Goal: Task Accomplishment & Management: Use online tool/utility

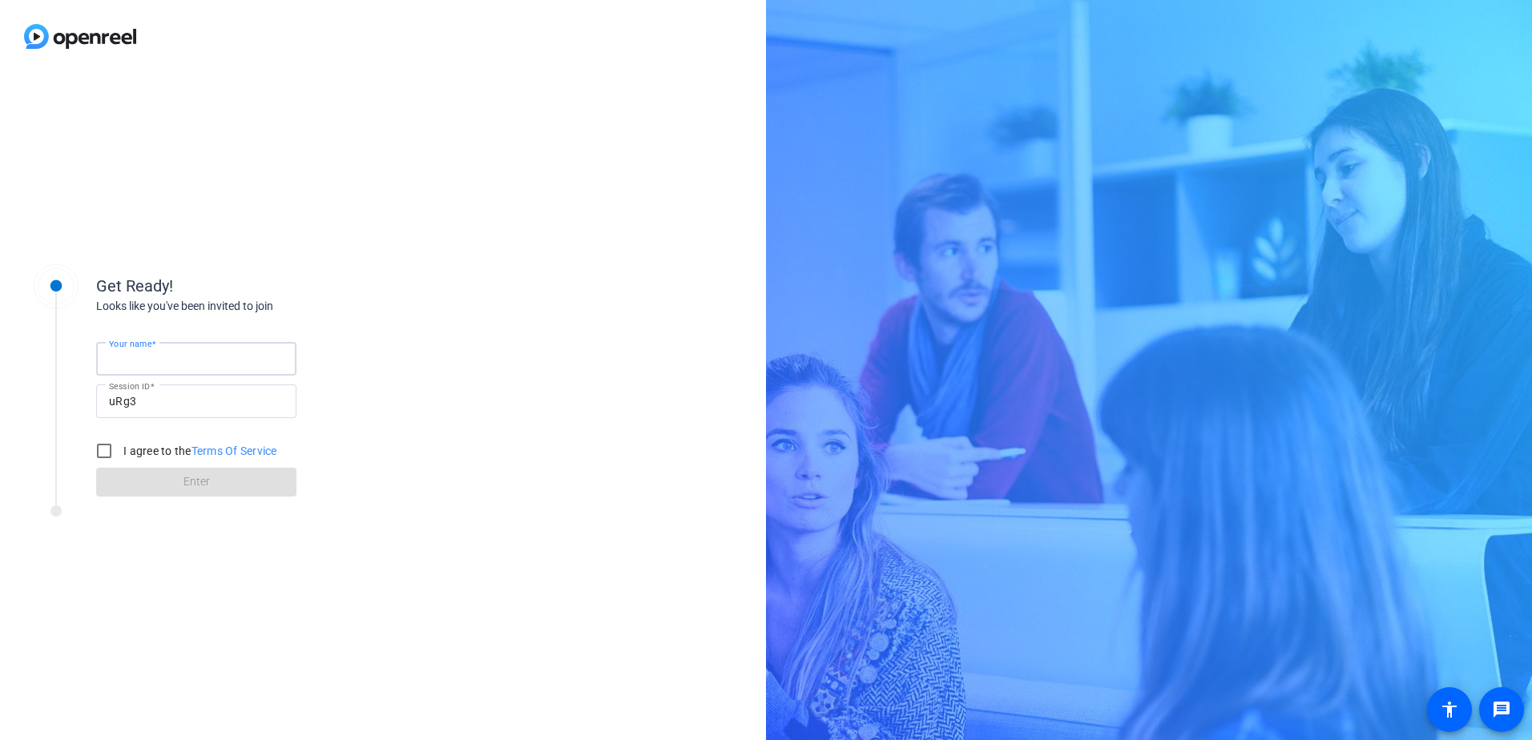
click at [196, 353] on input "Your name" at bounding box center [196, 358] width 175 height 19
type input "[PERSON_NAME]"
click at [99, 457] on input "I agree to the Terms Of Service" at bounding box center [104, 451] width 32 height 32
checkbox input "true"
click at [135, 490] on span at bounding box center [196, 482] width 200 height 38
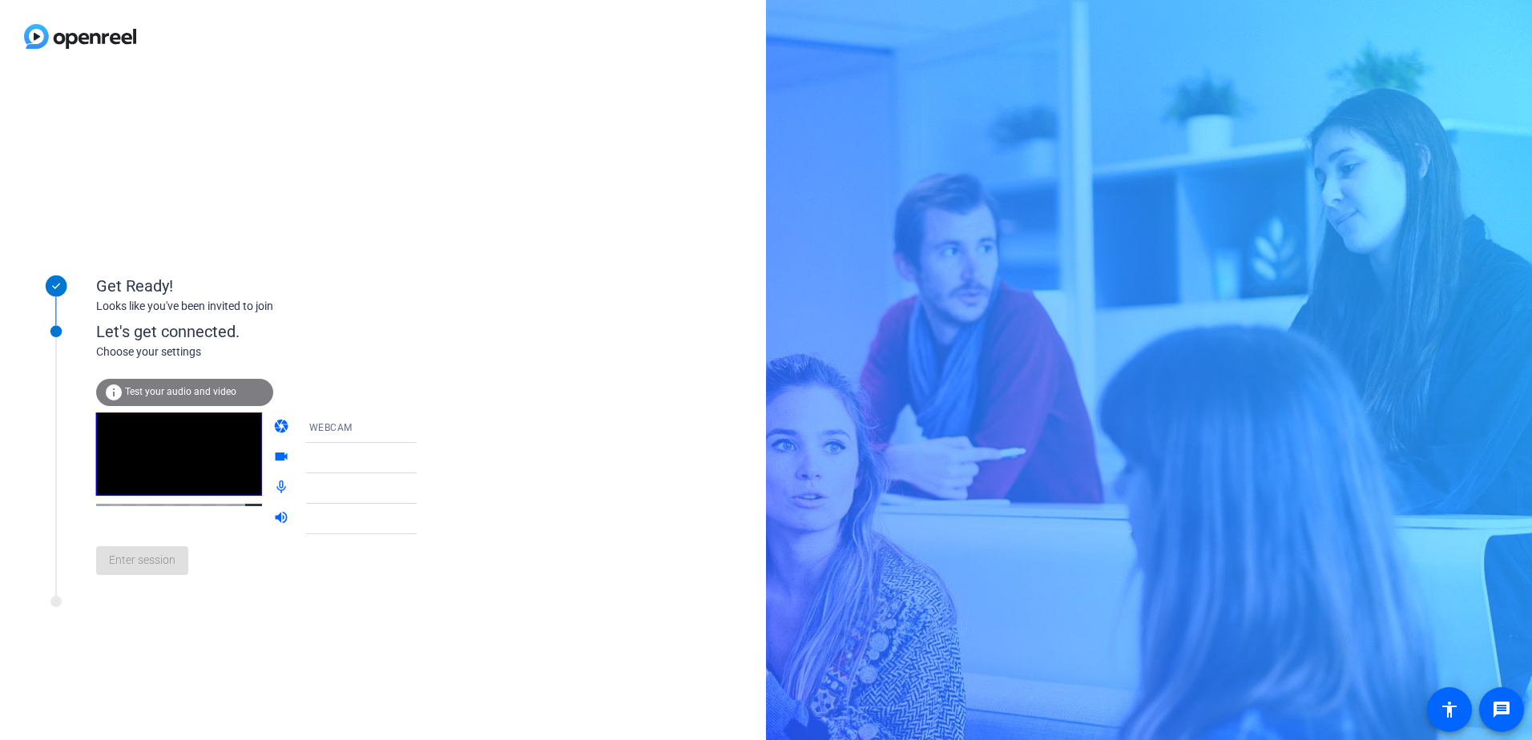
click at [423, 425] on icon at bounding box center [432, 427] width 19 height 19
click at [442, 425] on div at bounding box center [766, 370] width 1532 height 740
click at [337, 456] on span "USB CAMERA (1224:2a25)" at bounding box center [370, 457] width 123 height 13
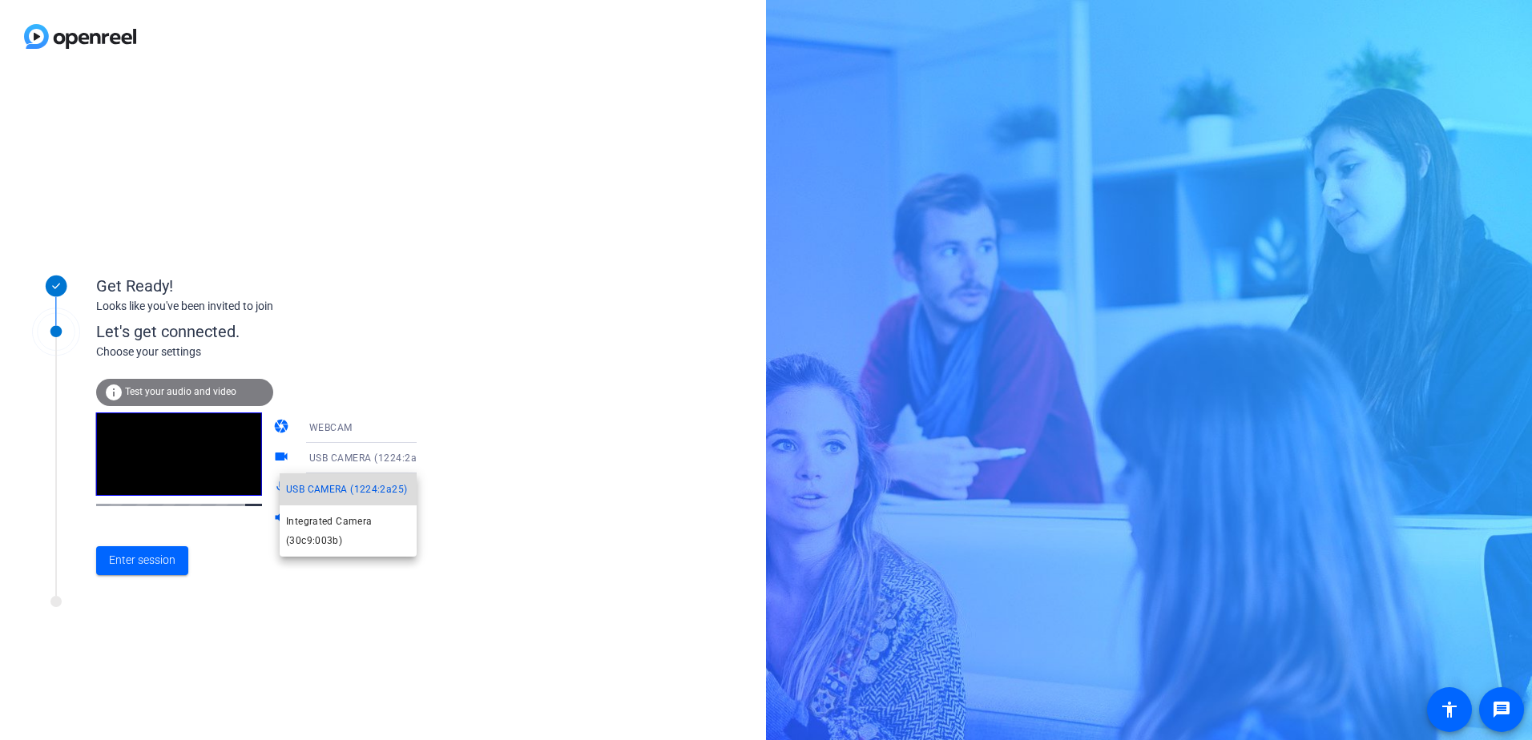
click at [332, 486] on span "USB CAMERA (1224:2a25)" at bounding box center [346, 489] width 121 height 19
click at [141, 397] on span "Test your audio and video" at bounding box center [180, 391] width 111 height 11
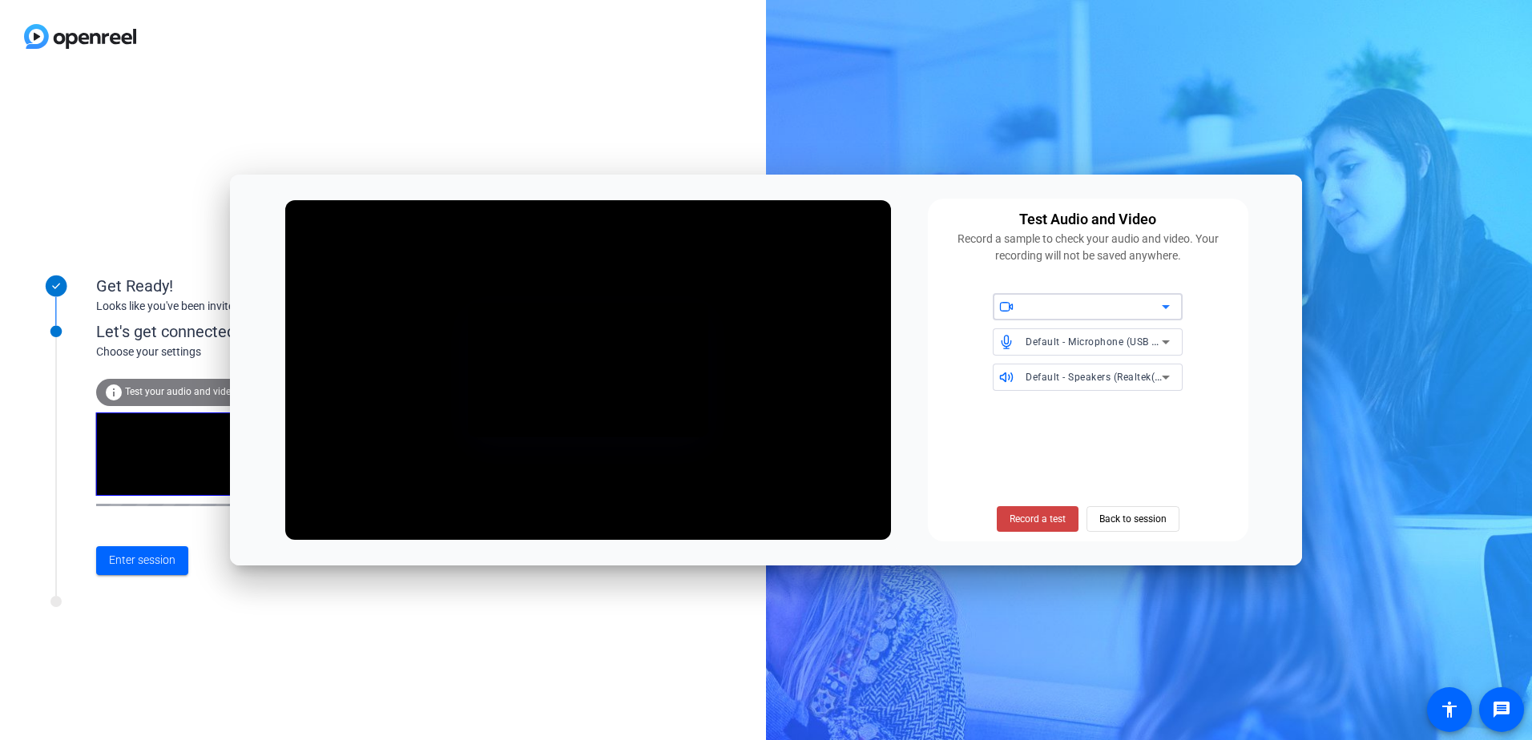
click at [1124, 345] on span "Default - Microphone (USB Microphone) (1224:2a25)" at bounding box center [1149, 341] width 246 height 13
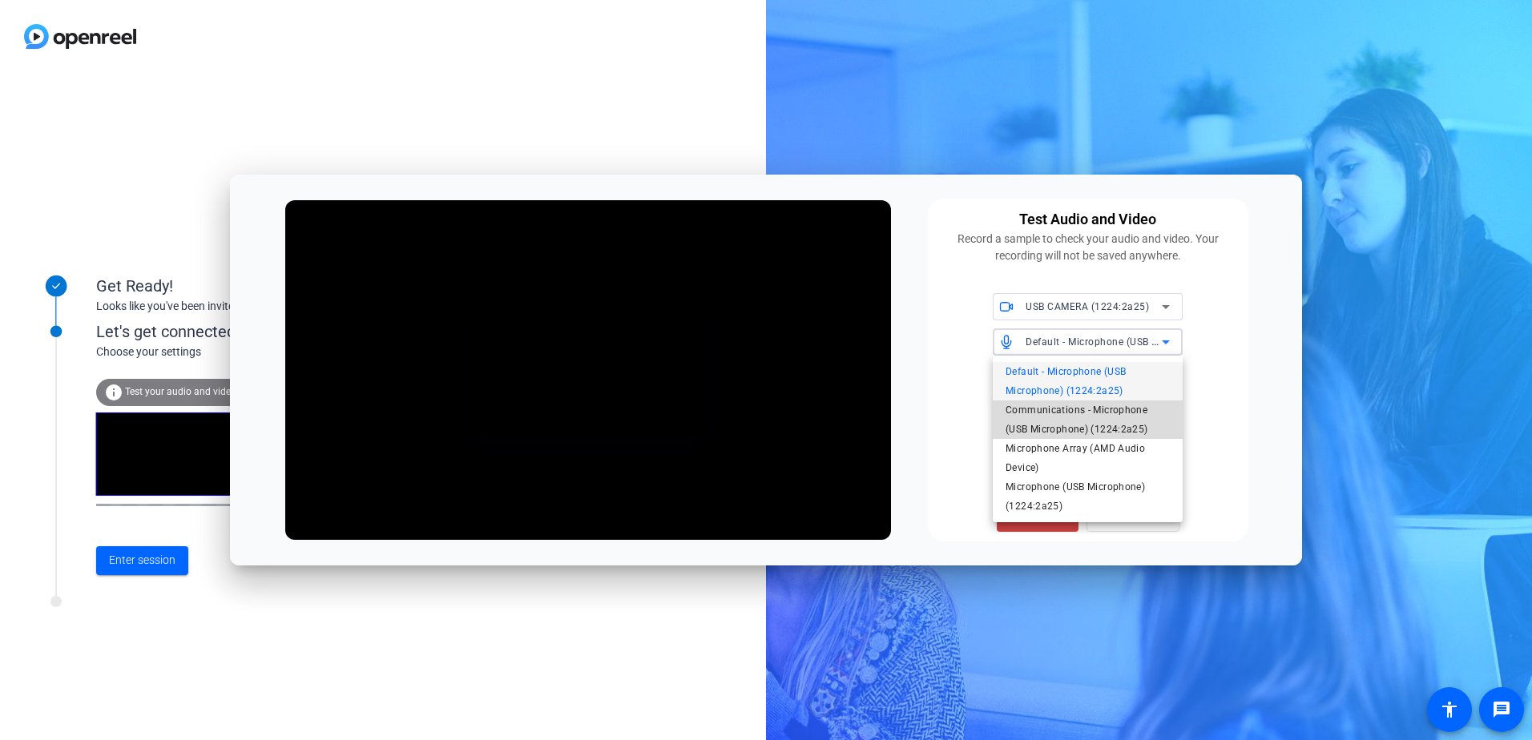
click at [1058, 425] on span "Communications - Microphone (USB Microphone) (1224:2a25)" at bounding box center [1088, 420] width 164 height 38
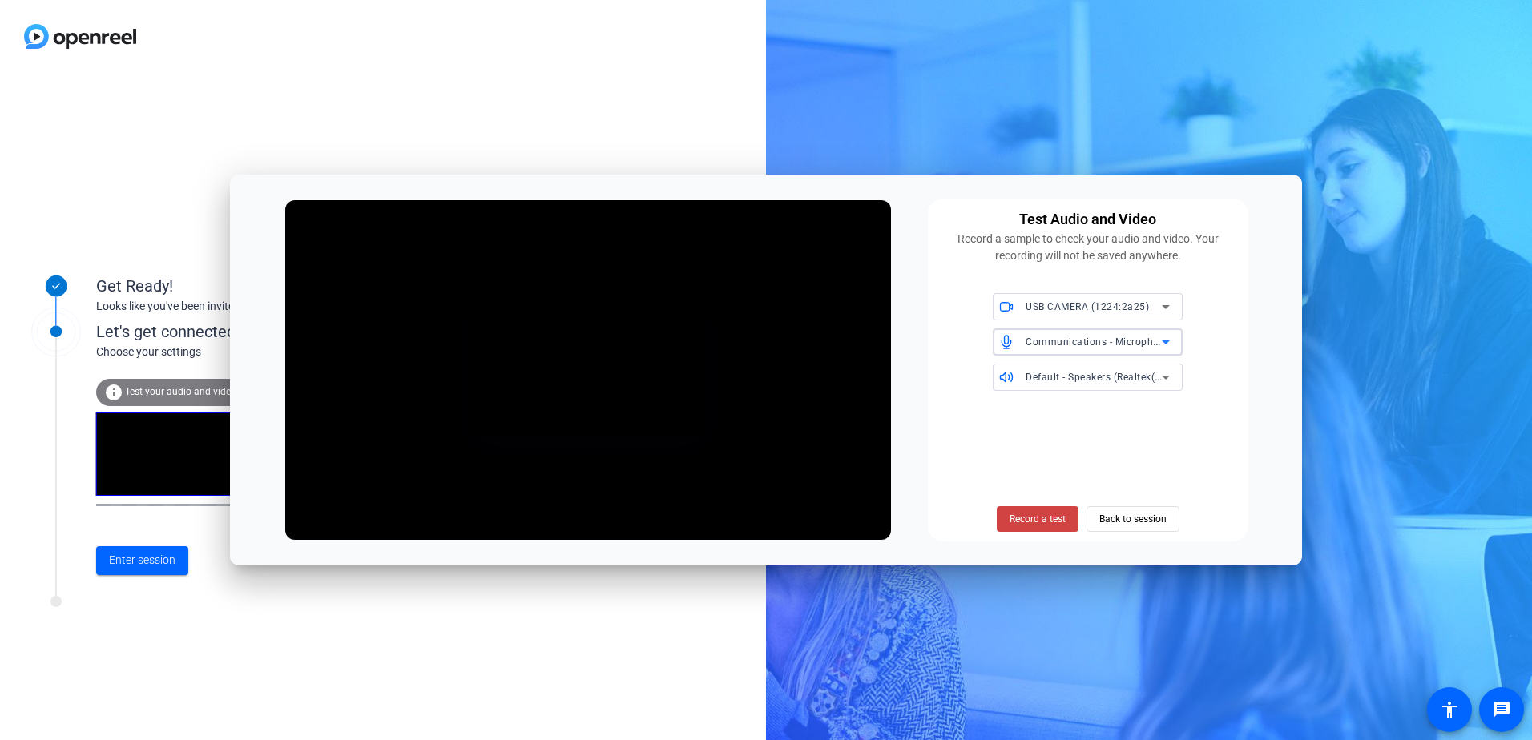
click at [1034, 304] on span "USB CAMERA (1224:2a25)" at bounding box center [1087, 306] width 123 height 11
click at [1026, 369] on span "Integrated Camera (30c9:003b)" at bounding box center [1078, 365] width 145 height 19
click at [1048, 526] on span "Record a test" at bounding box center [1038, 519] width 56 height 14
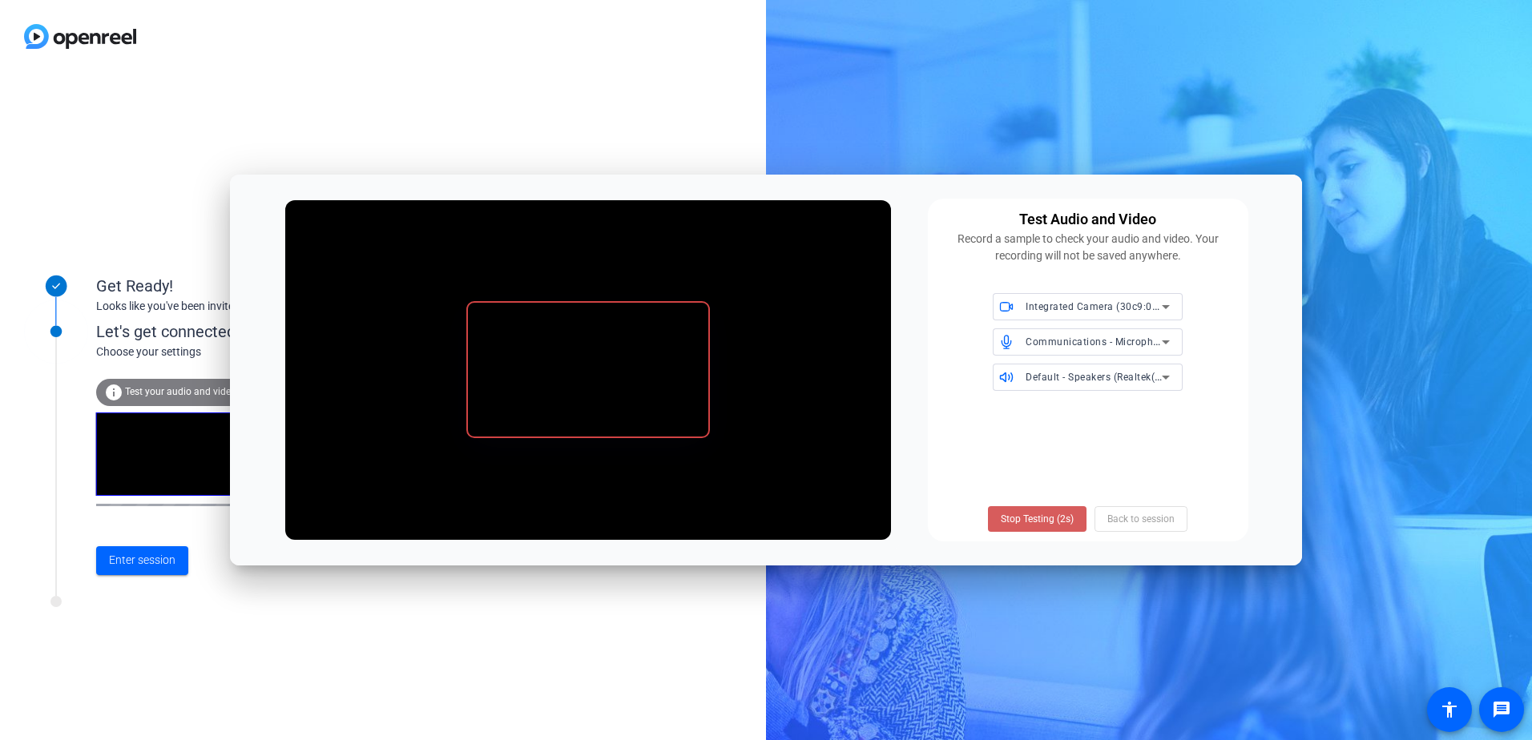
click at [1018, 522] on span "Stop Testing (2s)" at bounding box center [1037, 519] width 73 height 14
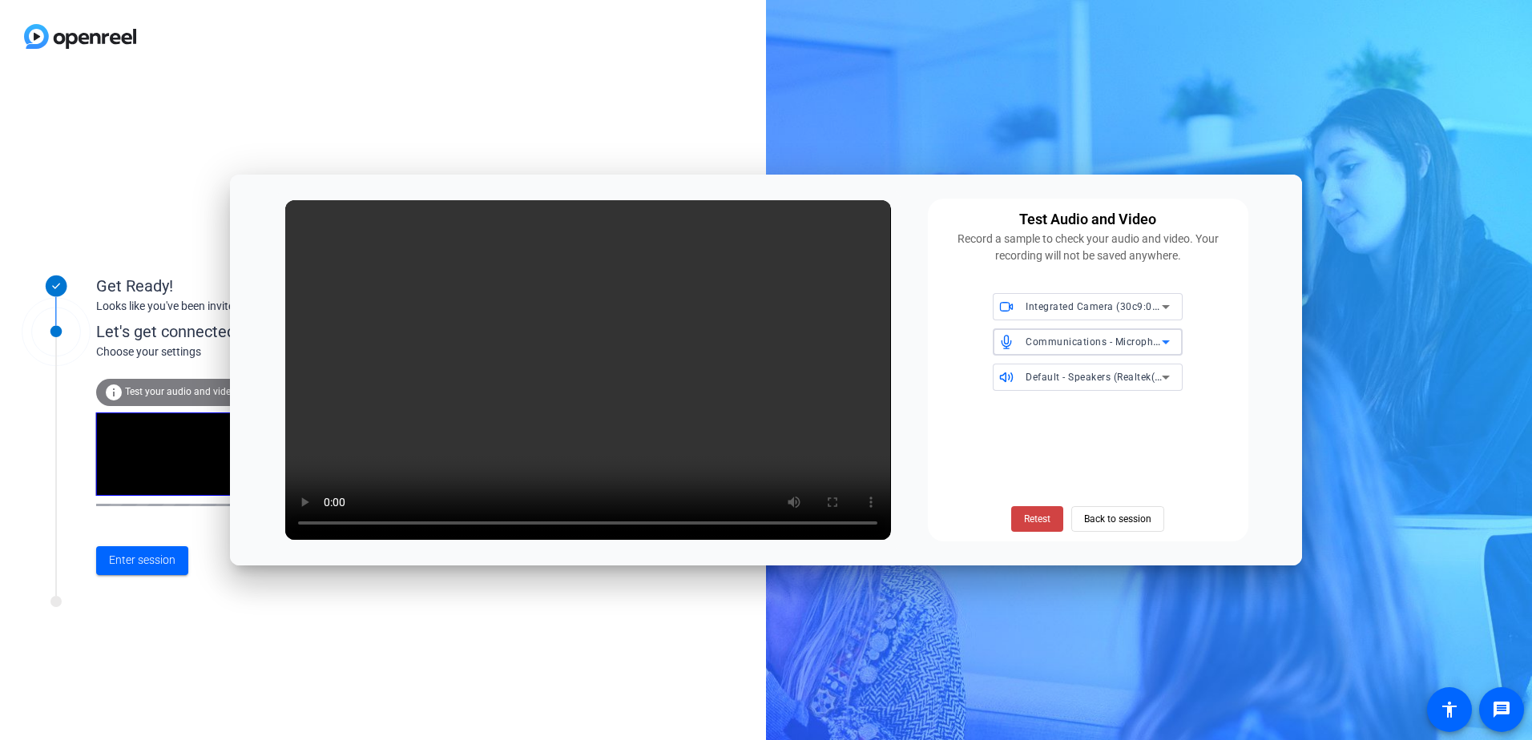
click at [1039, 340] on span "Communications - Microphone (USB Microphone) (1224:2a25)" at bounding box center [1172, 341] width 292 height 13
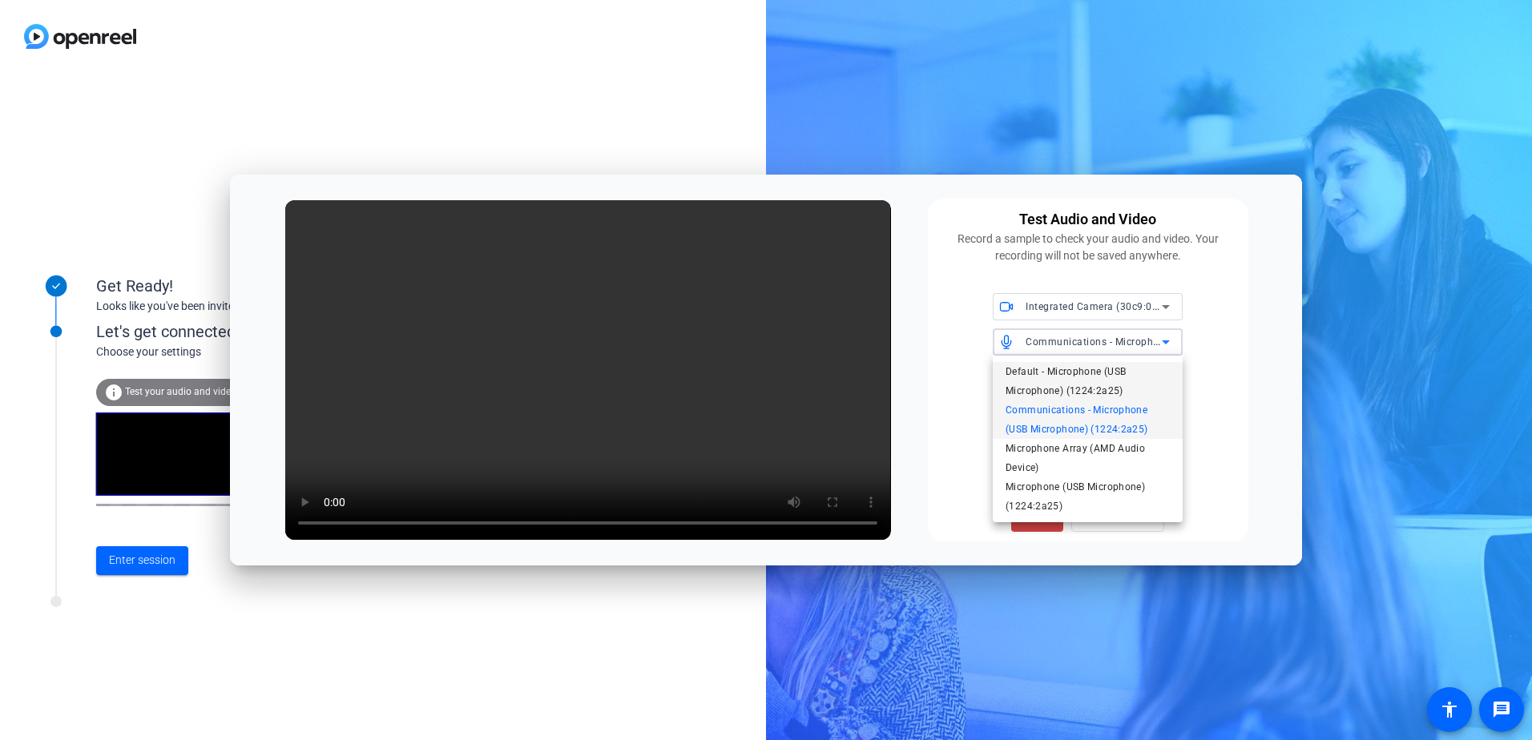
click at [1046, 388] on span "Default - Microphone (USB Microphone) (1224:2a25)" at bounding box center [1088, 381] width 164 height 38
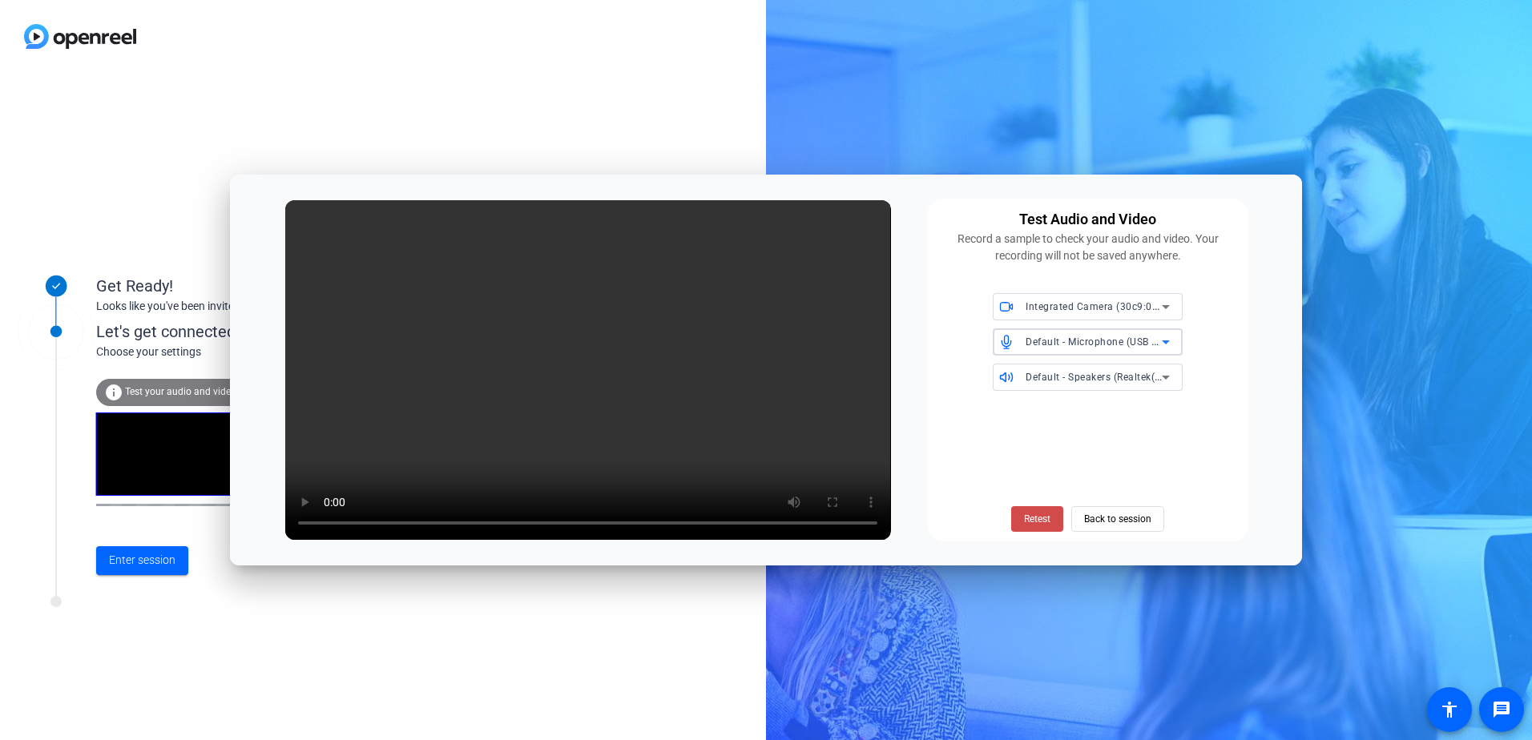
click at [1030, 521] on span "Retest" at bounding box center [1037, 519] width 26 height 14
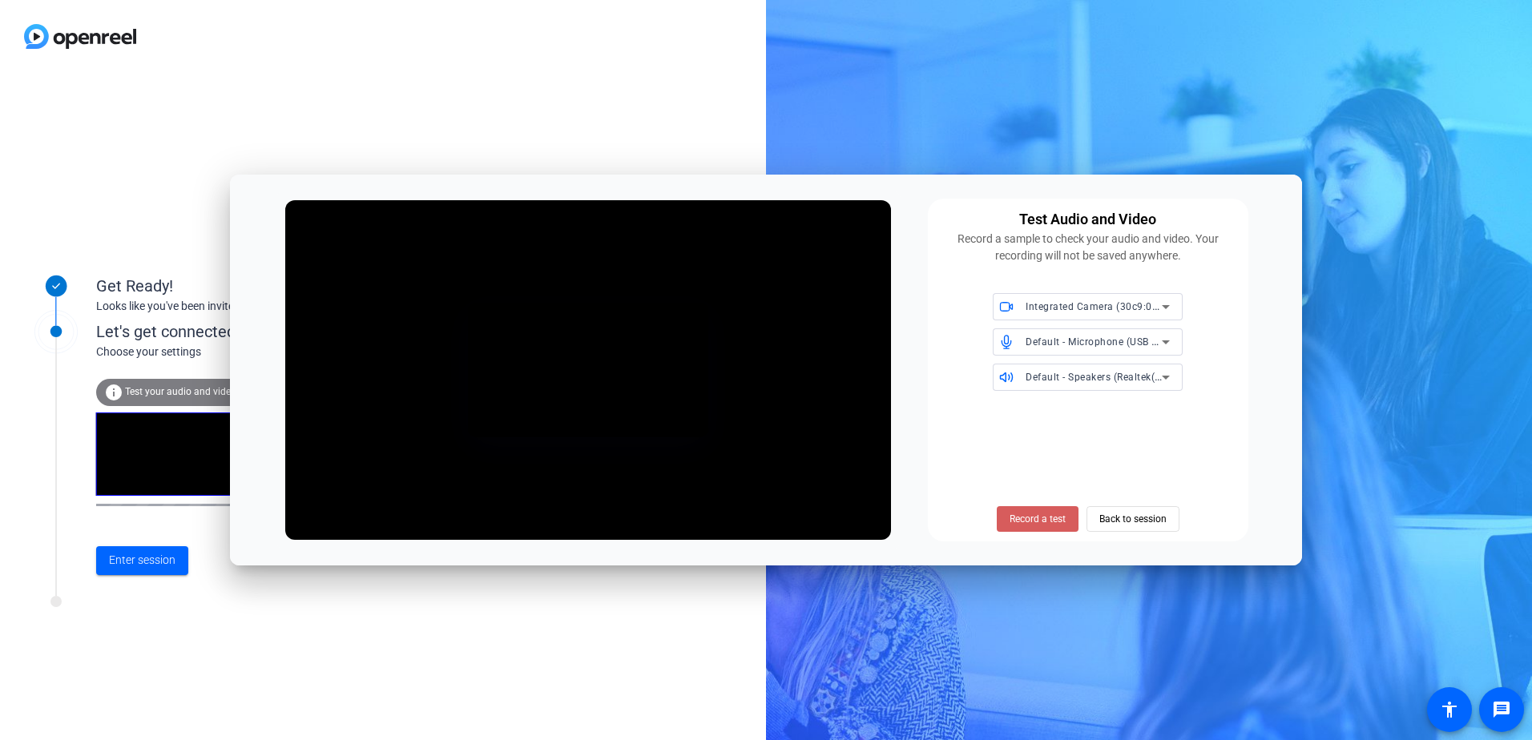
click at [1016, 521] on span "Record a test" at bounding box center [1038, 519] width 56 height 14
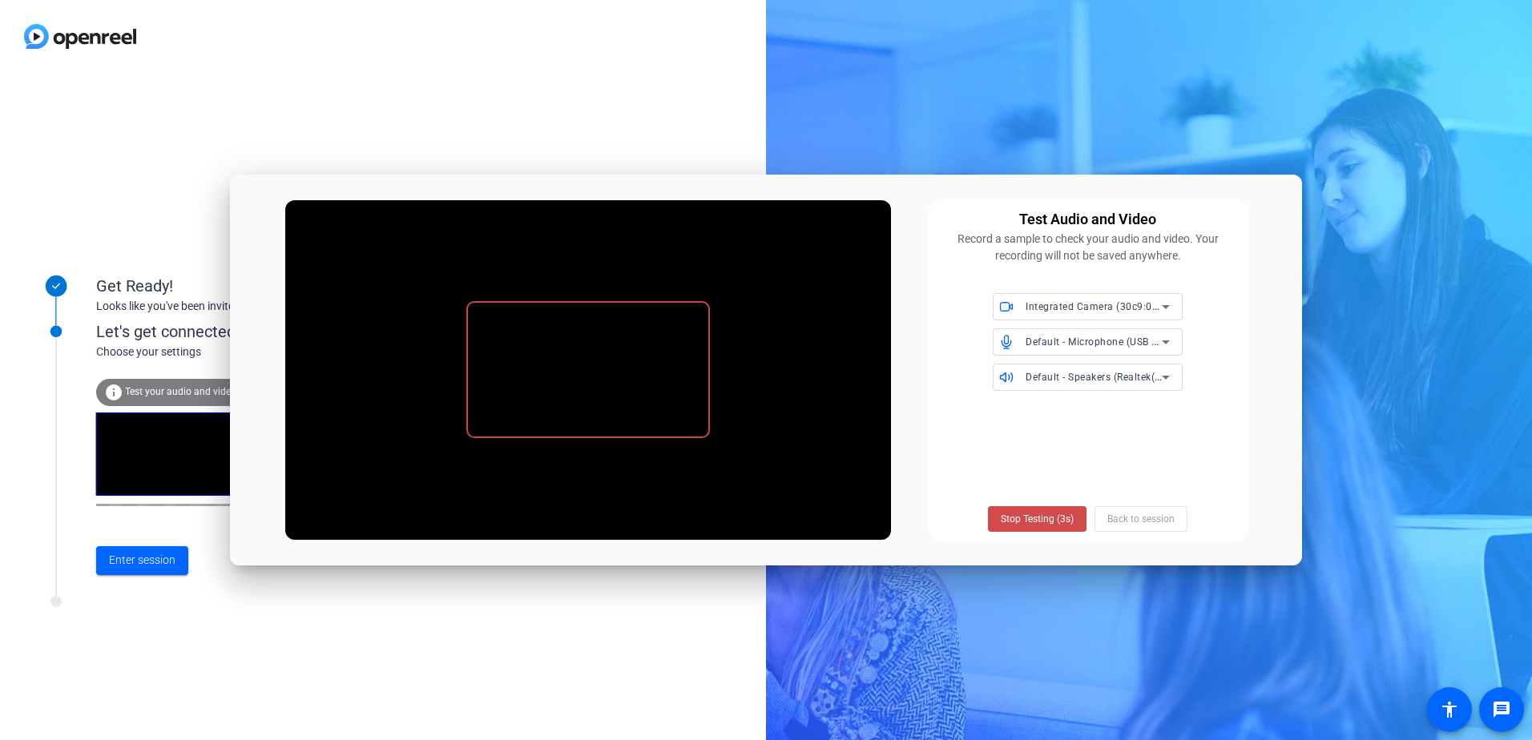
click at [1016, 519] on span "Stop Testing (3s)" at bounding box center [1037, 519] width 73 height 14
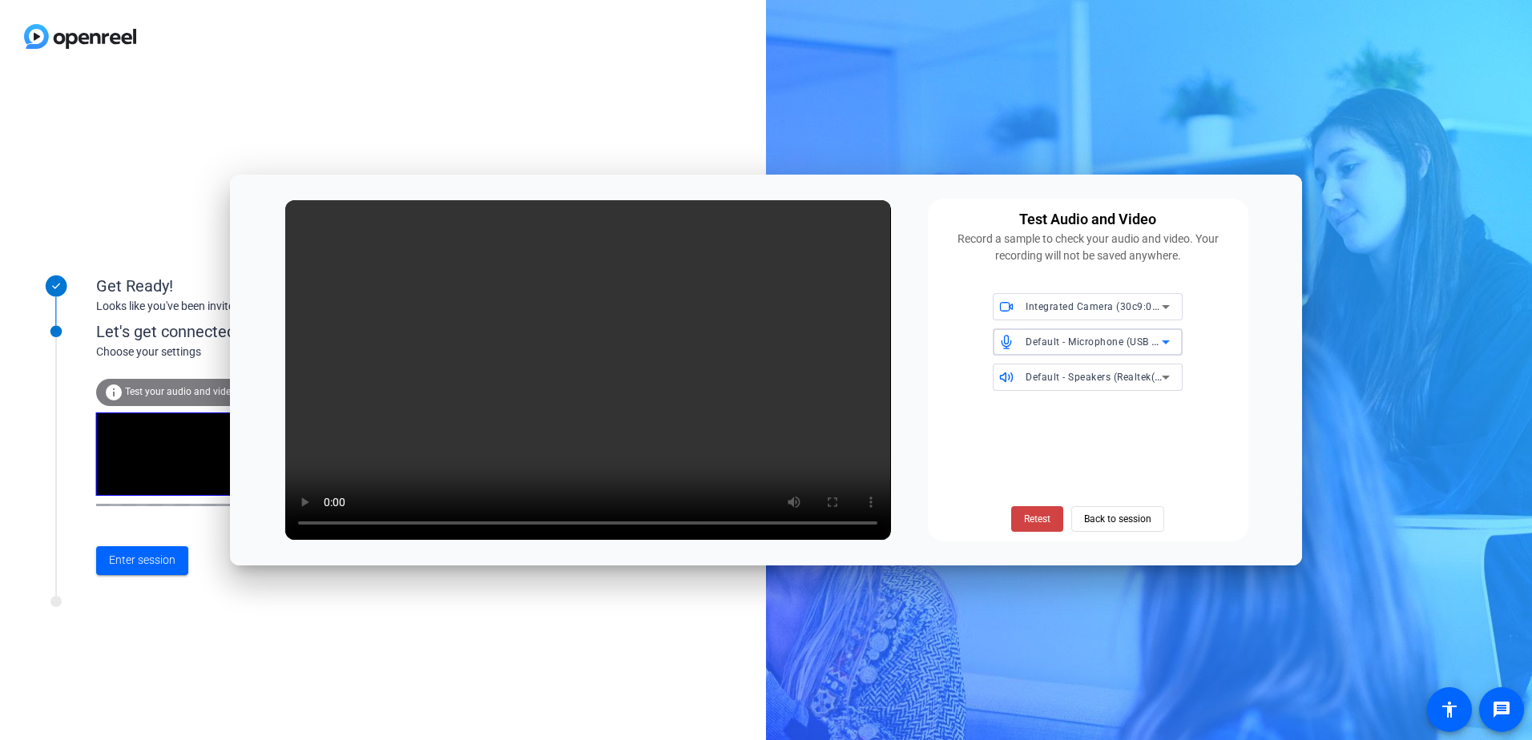
click at [1058, 342] on span "Default - Microphone (USB Microphone) (1224:2a25)" at bounding box center [1149, 341] width 246 height 13
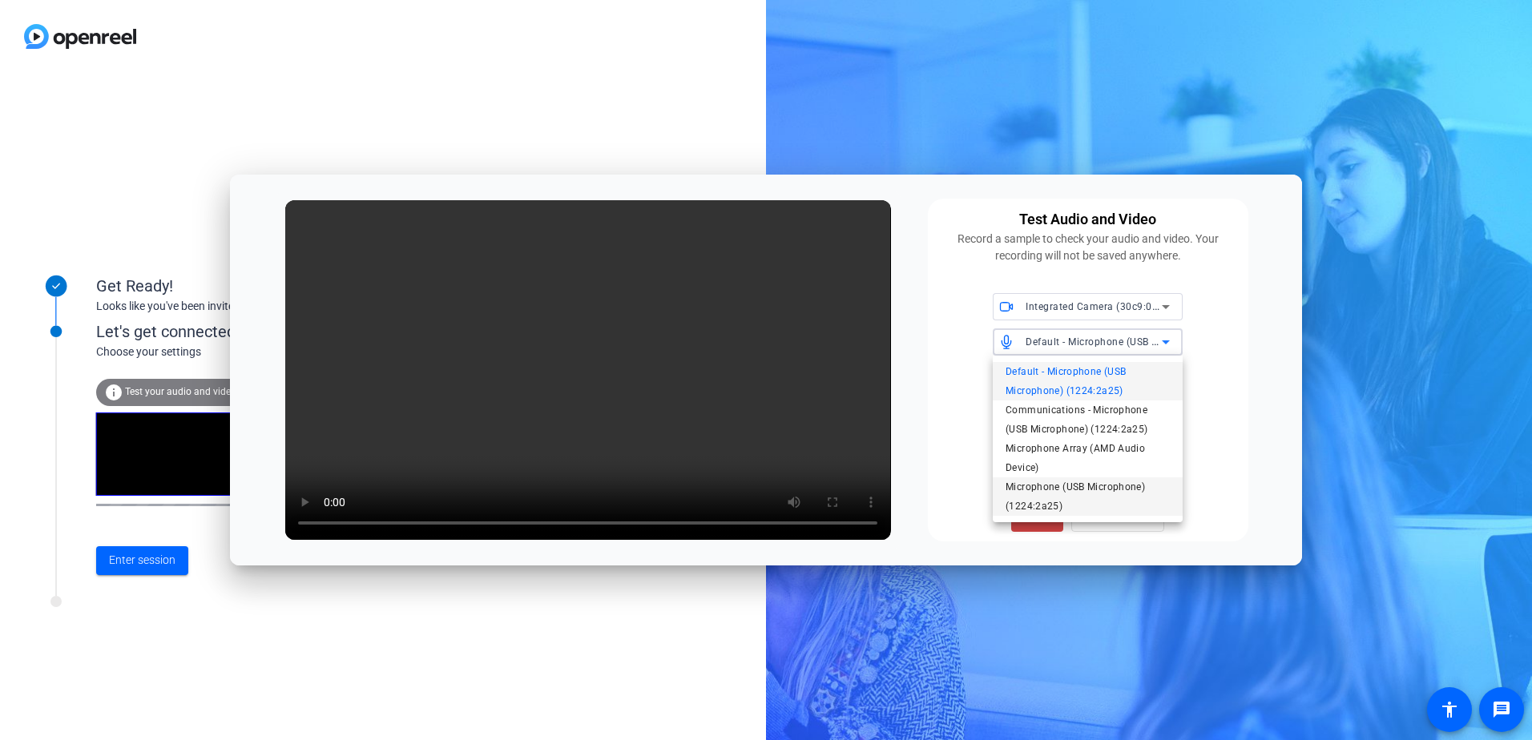
click at [1058, 502] on span "Microphone (USB Microphone) (1224:2a25)" at bounding box center [1088, 497] width 164 height 38
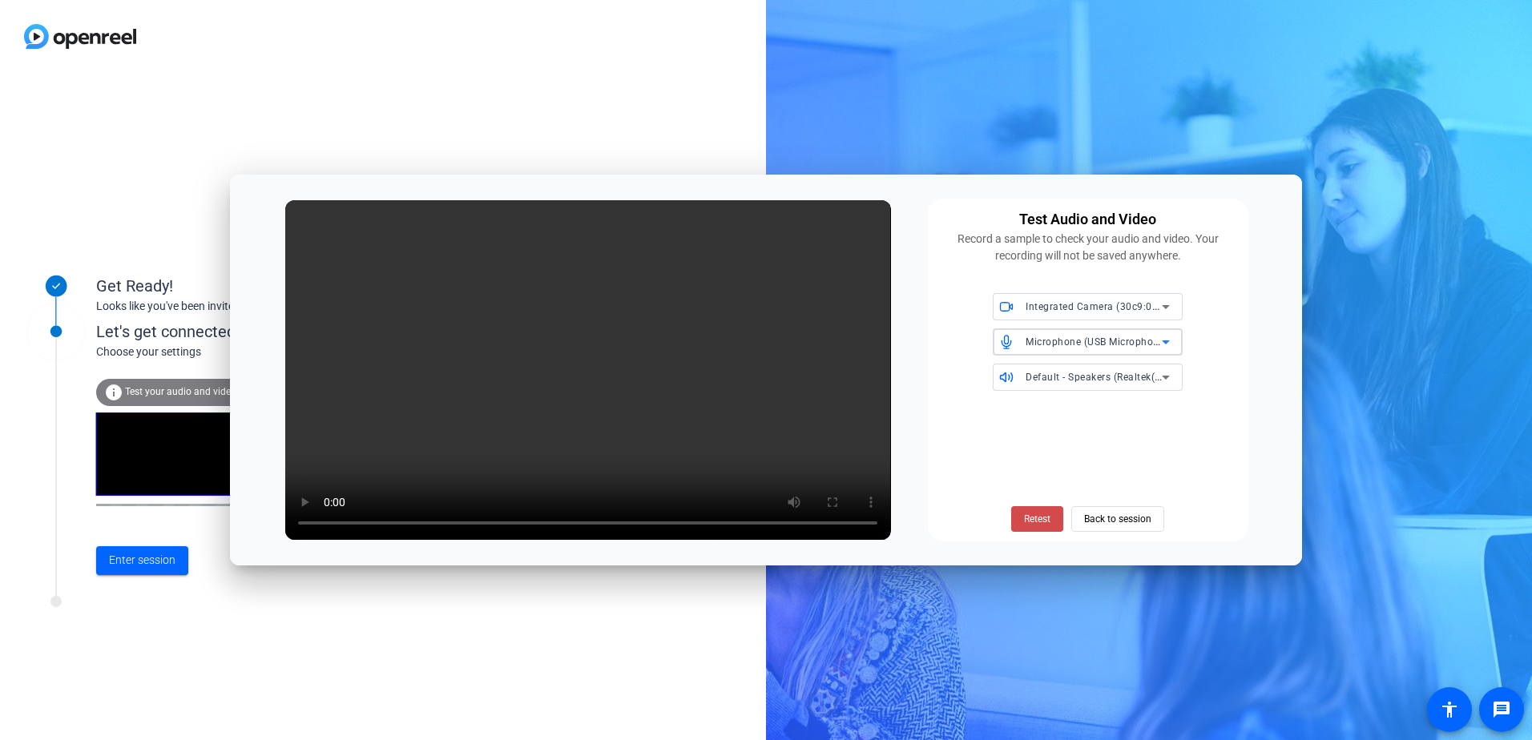
click at [1034, 521] on span "Retest" at bounding box center [1037, 519] width 26 height 14
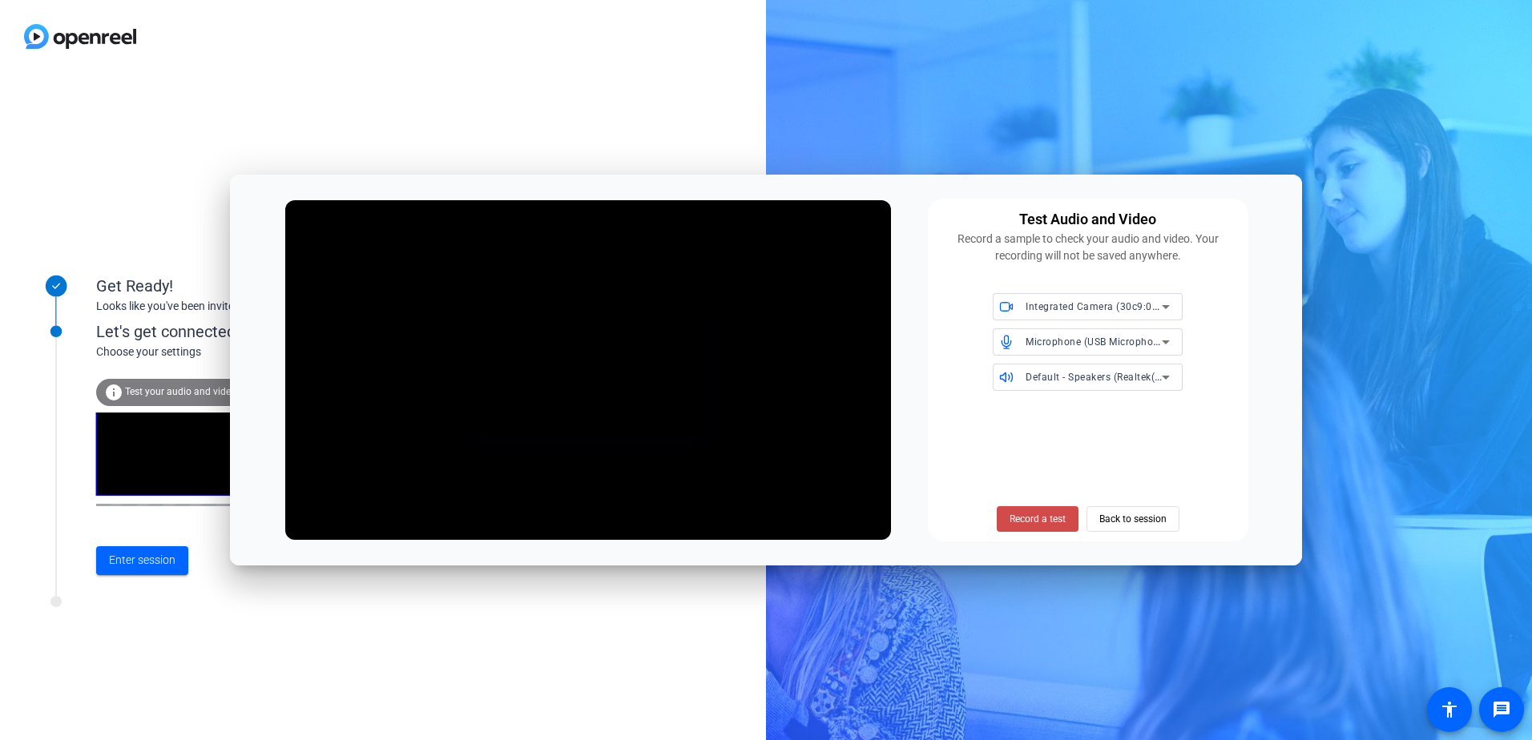
click at [1033, 526] on span "Record a test" at bounding box center [1038, 519] width 56 height 14
click at [1030, 521] on span "Stop Testing (3s)" at bounding box center [1037, 519] width 73 height 14
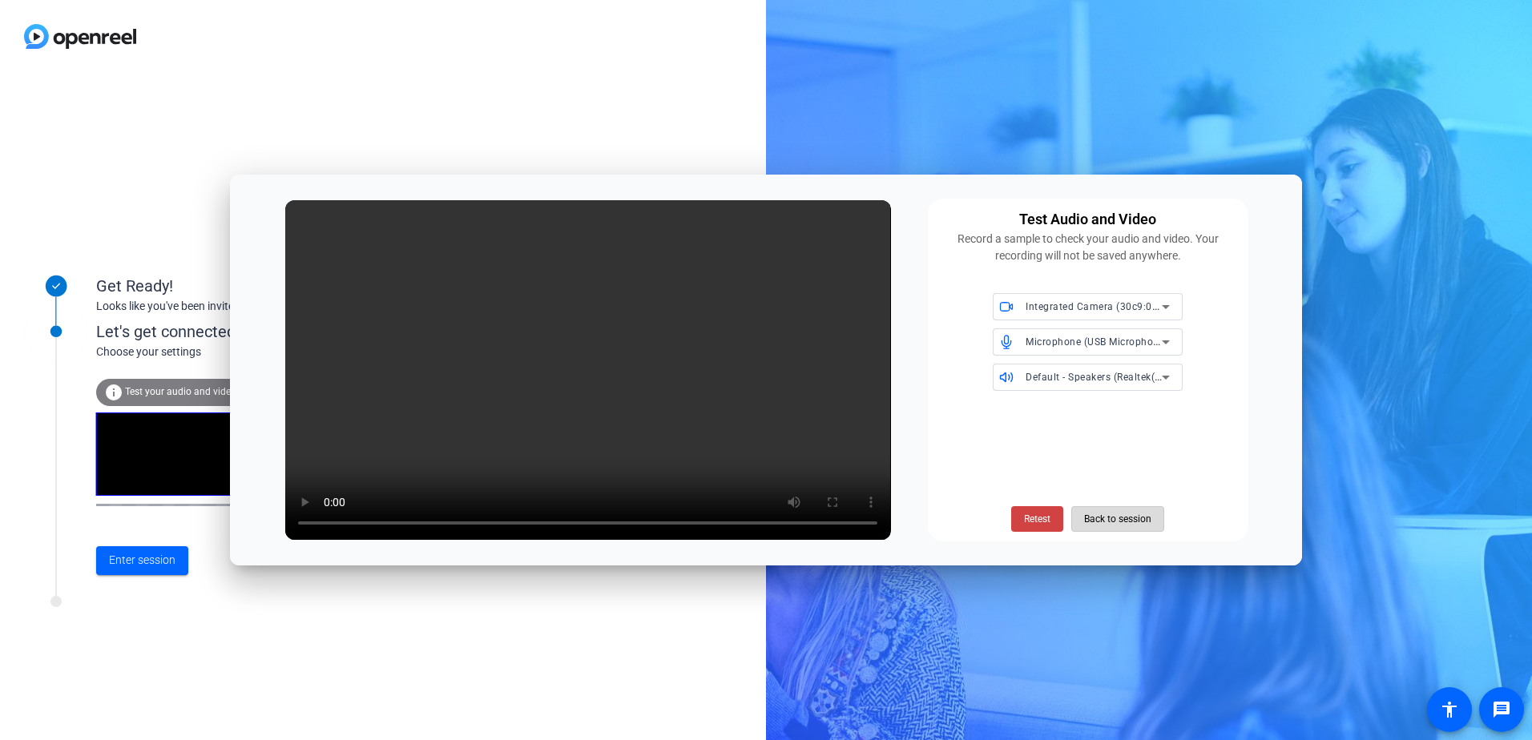
click at [1093, 525] on span "Back to session" at bounding box center [1117, 519] width 67 height 30
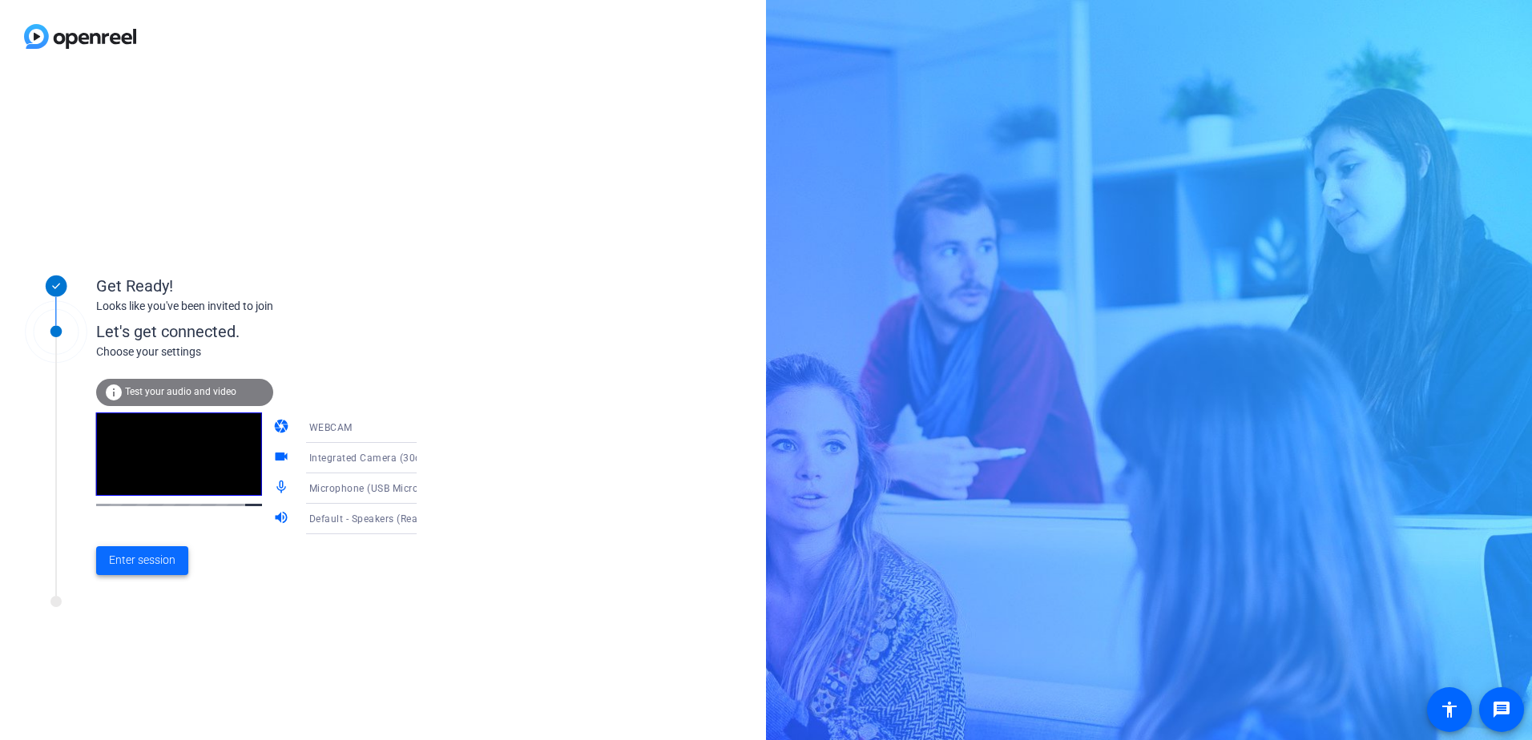
click at [126, 561] on span "Enter session" at bounding box center [142, 560] width 67 height 17
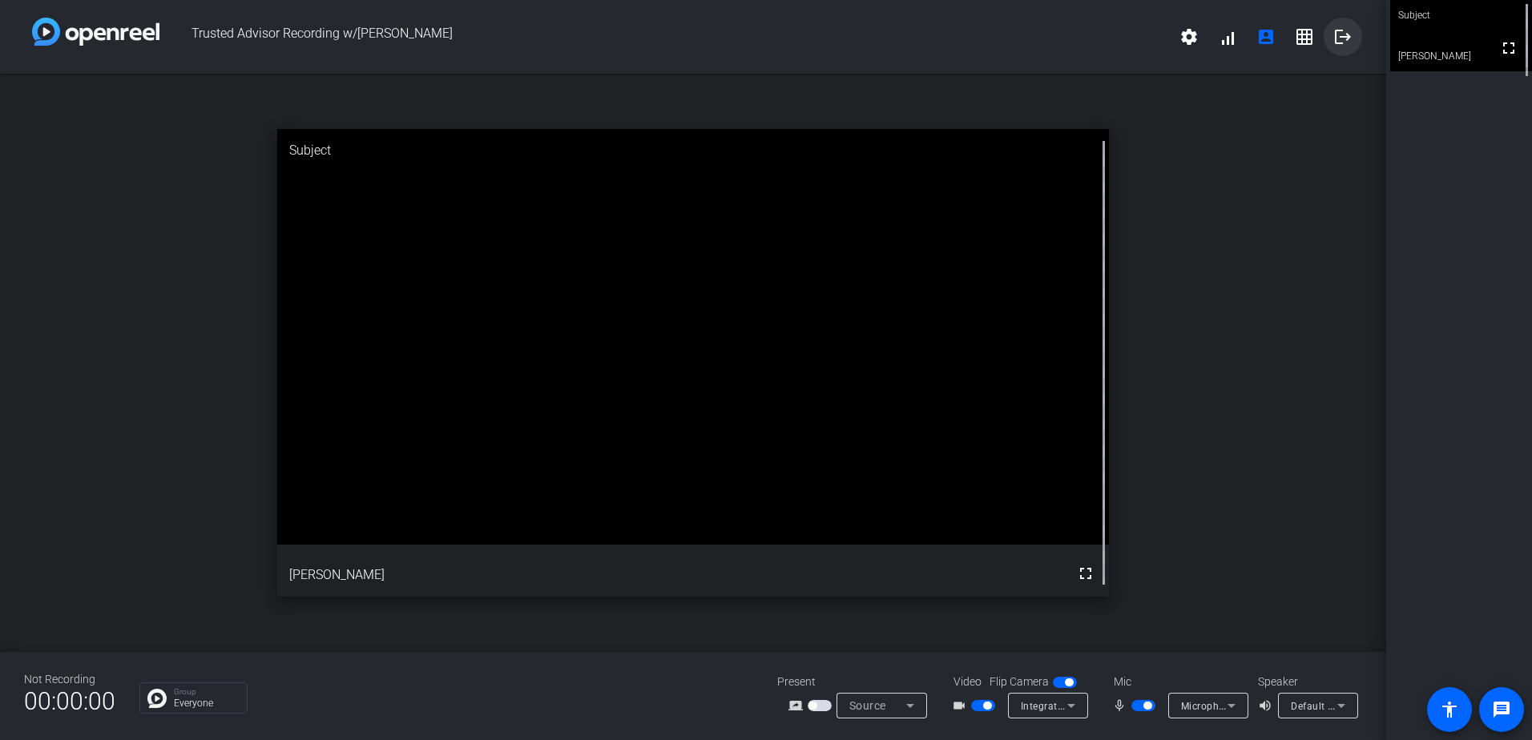
click at [1350, 34] on mat-icon "logout" at bounding box center [1342, 36] width 19 height 19
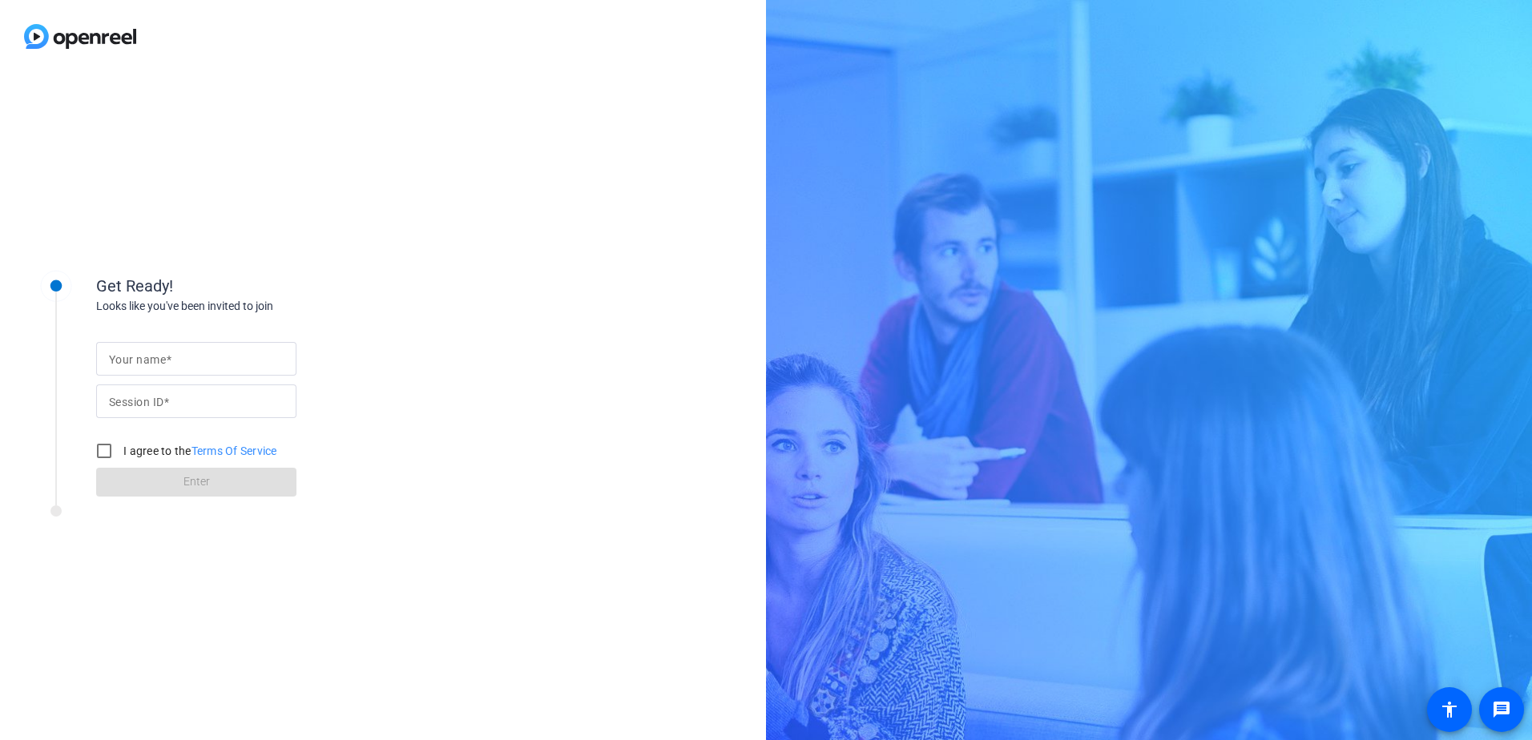
click at [148, 358] on mat-label "Your name" at bounding box center [137, 359] width 57 height 13
click at [148, 358] on input "Your name" at bounding box center [196, 358] width 175 height 19
type input "[PERSON_NAME]"
click at [144, 403] on input "Session ID" at bounding box center [196, 401] width 175 height 19
type input "uRg3"
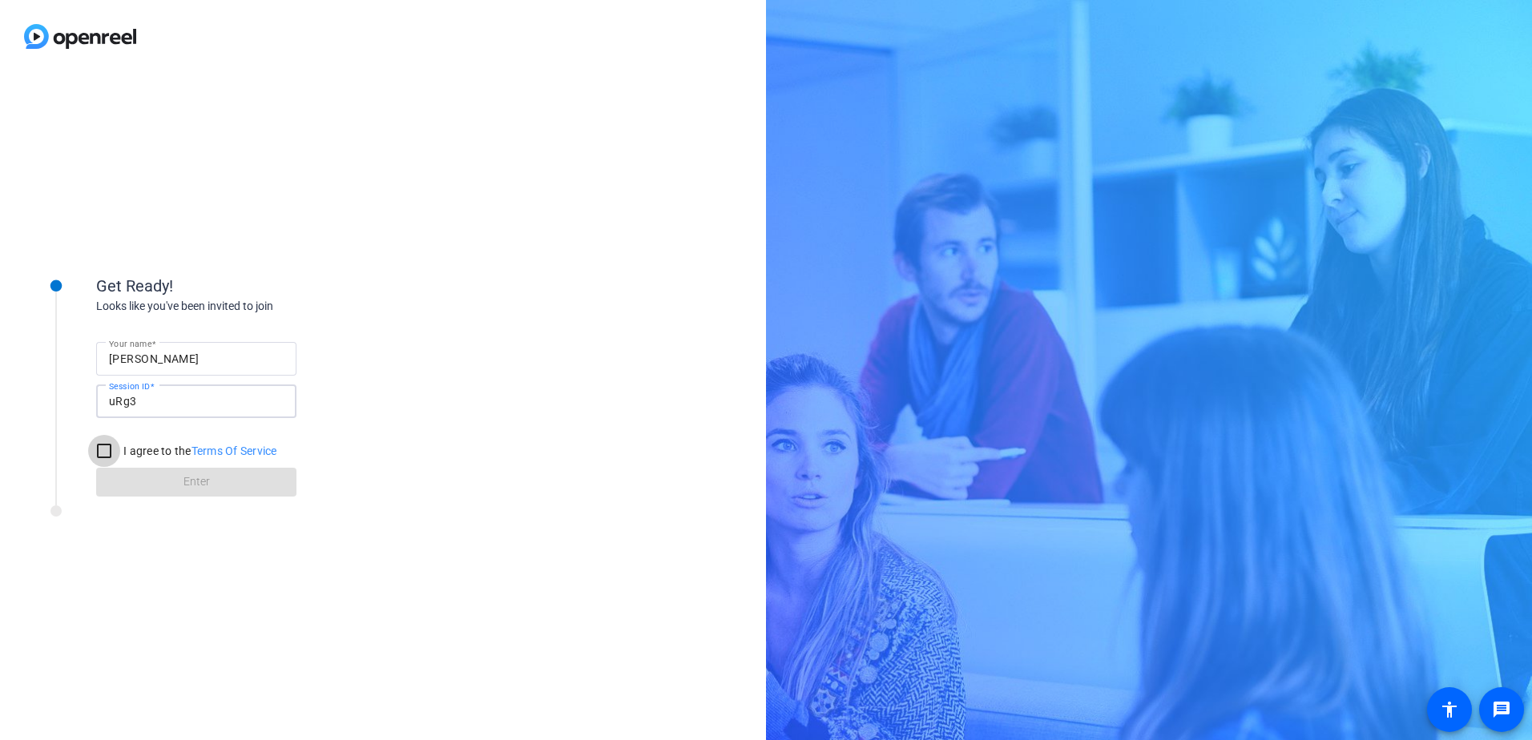
click at [103, 452] on input "I agree to the Terms Of Service" at bounding box center [104, 451] width 32 height 32
checkbox input "true"
click at [167, 486] on span at bounding box center [196, 482] width 200 height 38
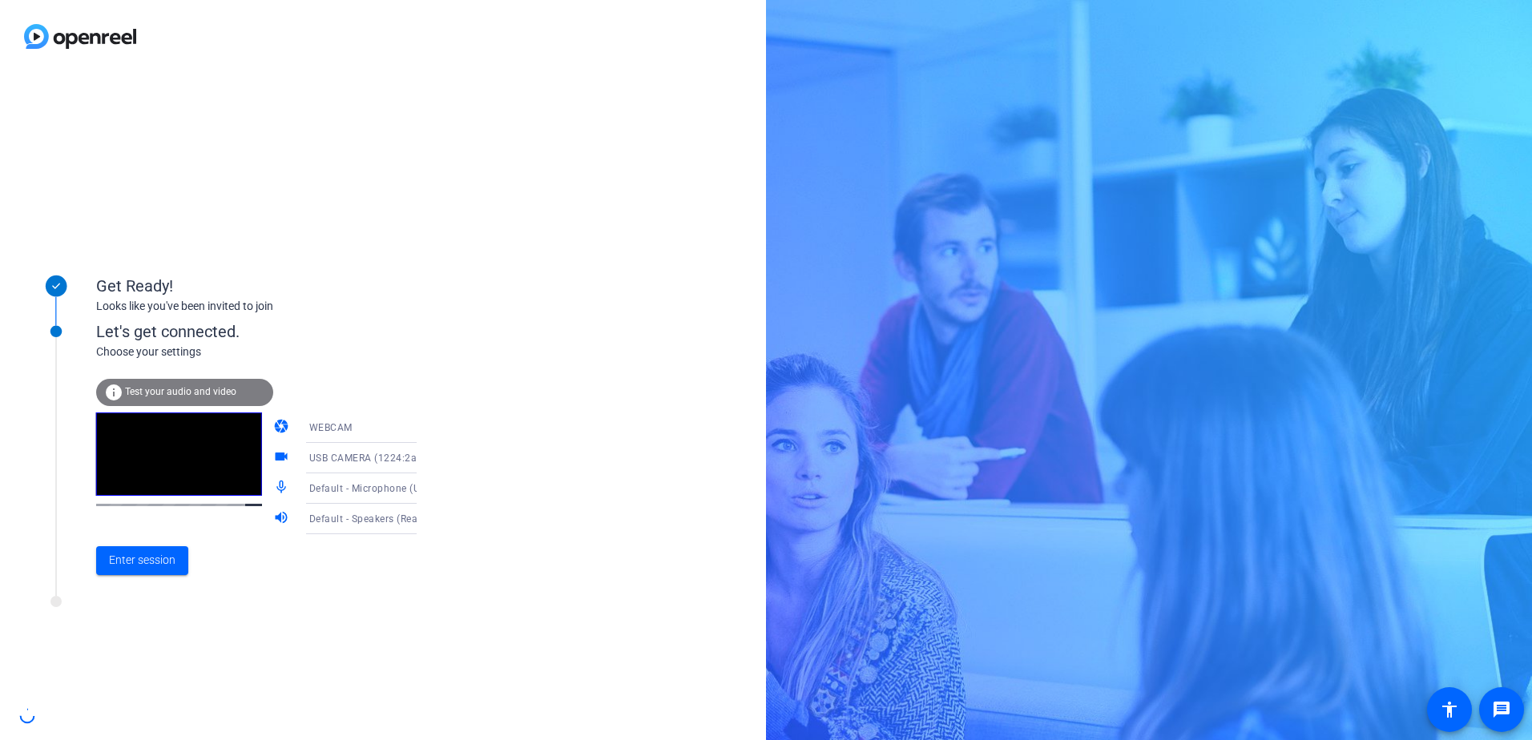
click at [321, 425] on span "WEBCAM" at bounding box center [330, 427] width 43 height 11
click at [321, 488] on span "DESKTOP" at bounding box center [308, 491] width 45 height 19
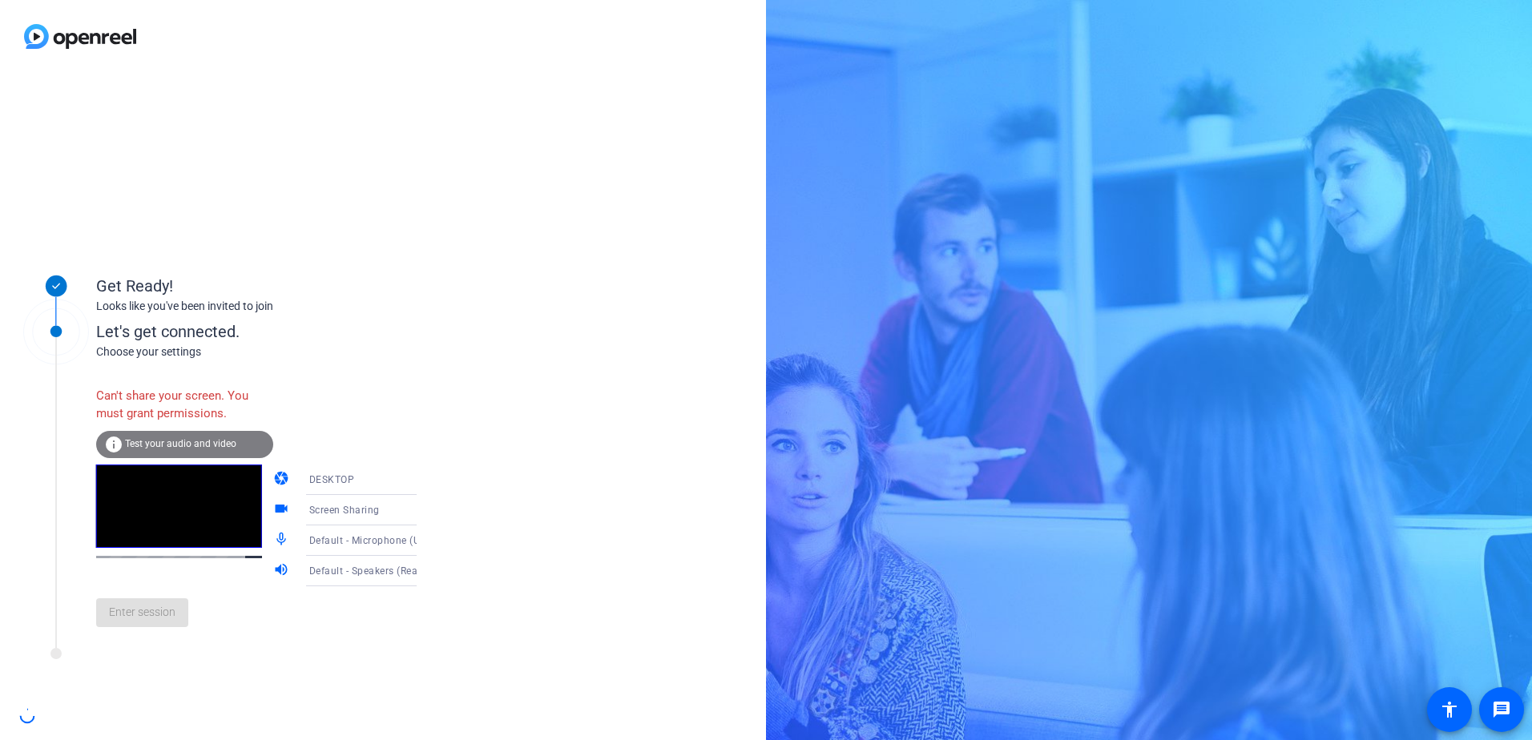
click at [318, 484] on span "DESKTOP" at bounding box center [332, 479] width 46 height 11
click at [321, 508] on span "WEBCAM" at bounding box center [307, 511] width 42 height 19
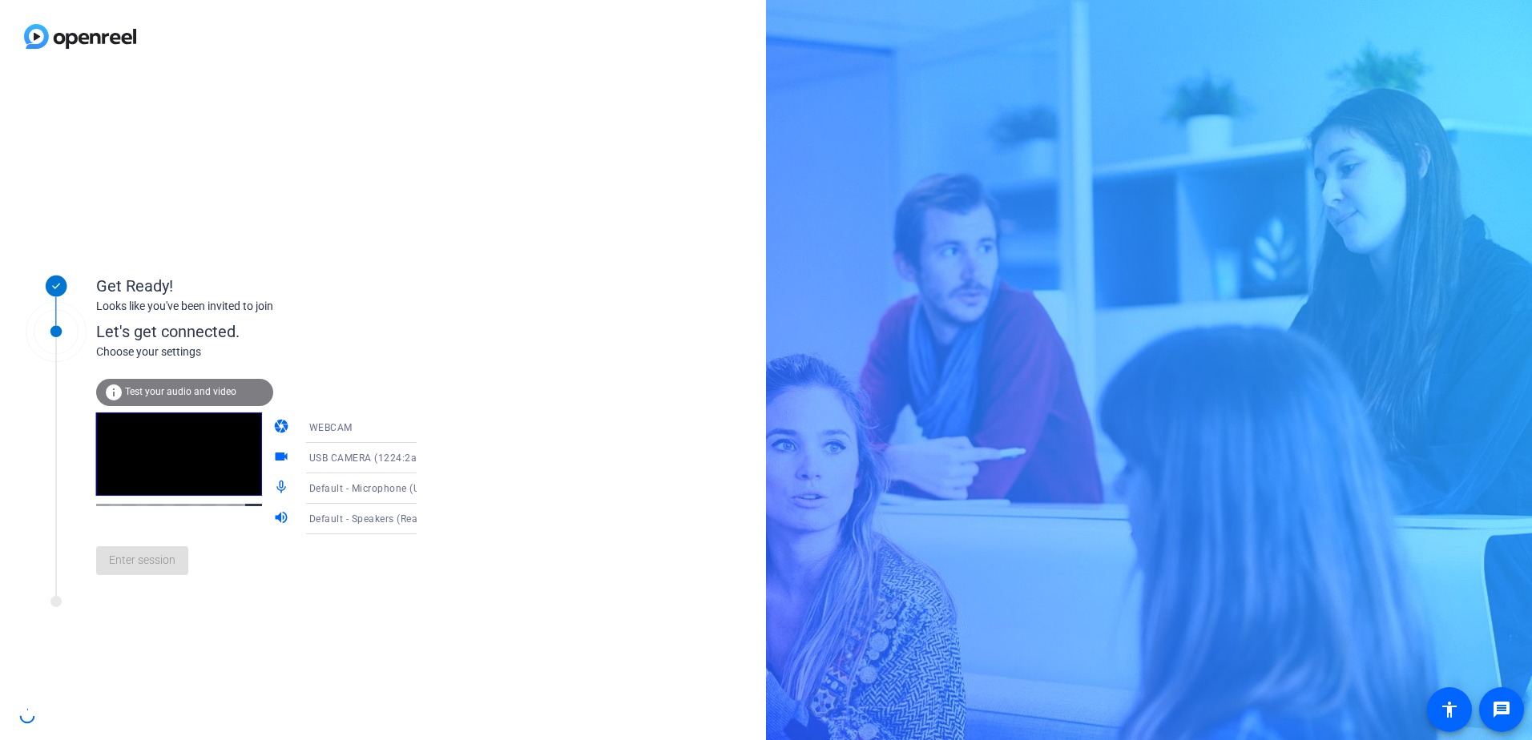
click at [320, 462] on span "USB CAMERA (1224:2a25)" at bounding box center [370, 457] width 123 height 13
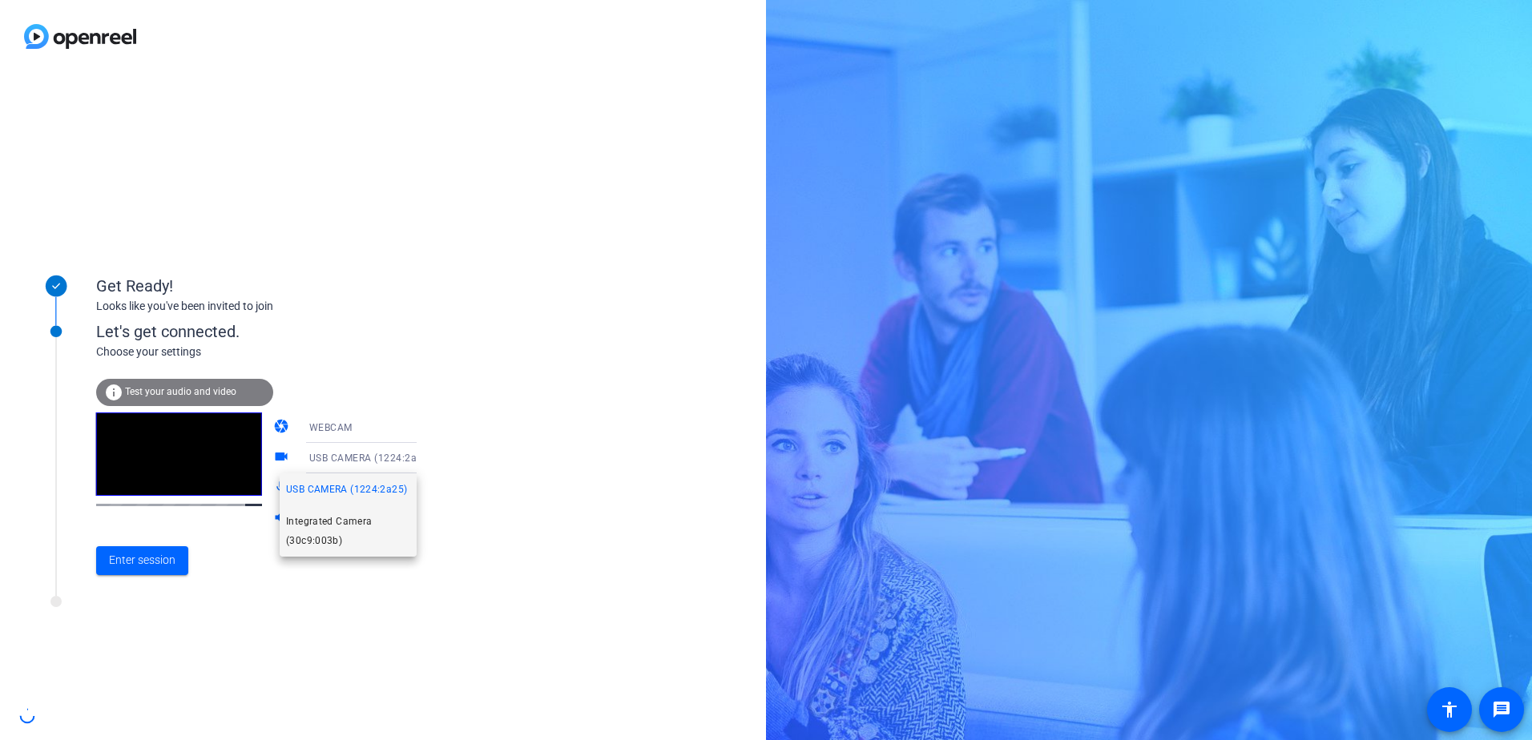
click at [319, 534] on span "Integrated Camera (30c9:003b)" at bounding box center [348, 531] width 124 height 38
click at [114, 566] on span "Enter session" at bounding box center [142, 560] width 67 height 17
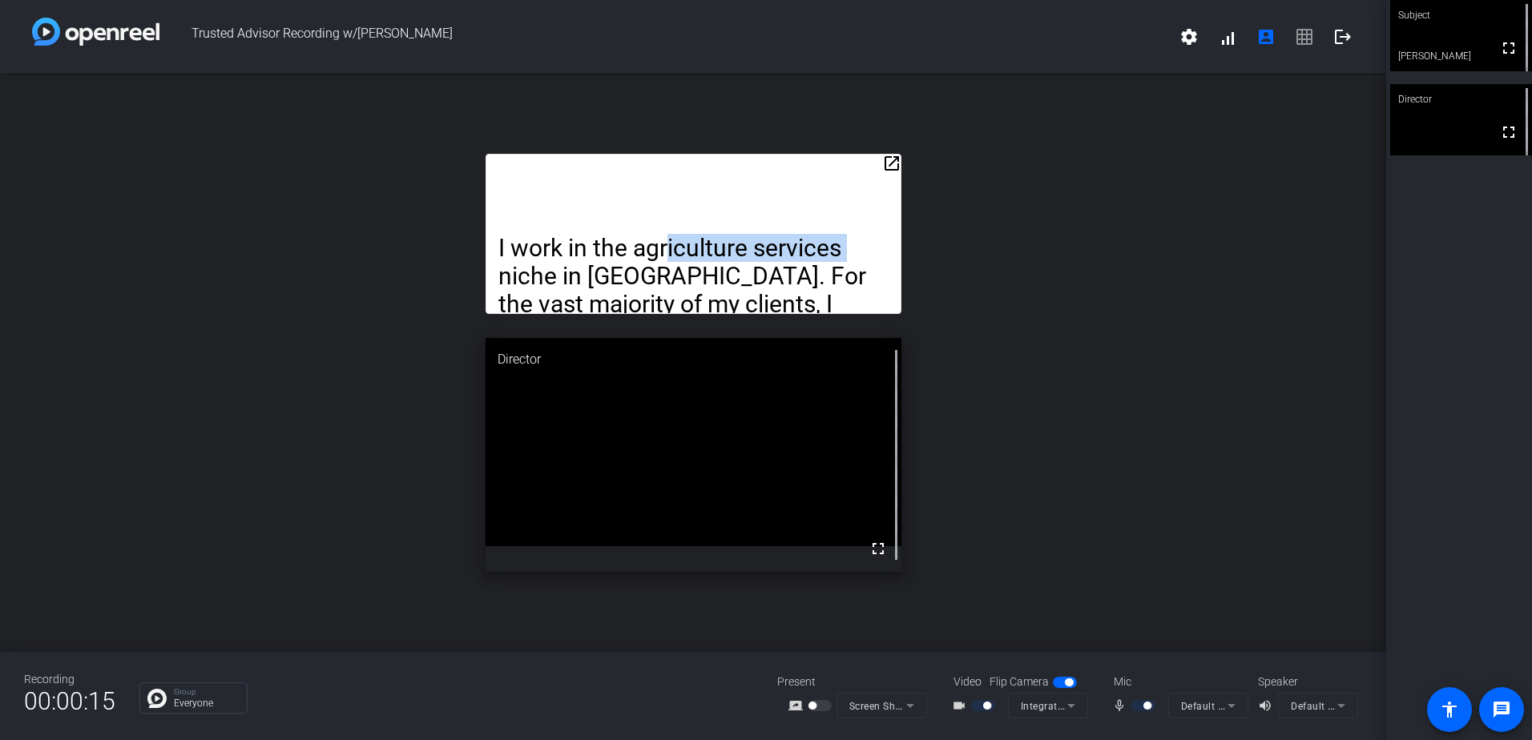
drag, startPoint x: 670, startPoint y: 183, endPoint x: 845, endPoint y: 193, distance: 174.9
click at [845, 193] on div "I work in the agriculture services niche in [GEOGRAPHIC_DATA]. For the vast maj…" at bounding box center [694, 234] width 416 height 160
drag, startPoint x: 845, startPoint y: 193, endPoint x: 942, endPoint y: 195, distance: 97.8
click at [943, 194] on div "open_in_new I work in the agriculture services niche in [GEOGRAPHIC_DATA]. For …" at bounding box center [693, 363] width 1386 height 579
drag, startPoint x: 885, startPoint y: 163, endPoint x: 1014, endPoint y: 175, distance: 128.7
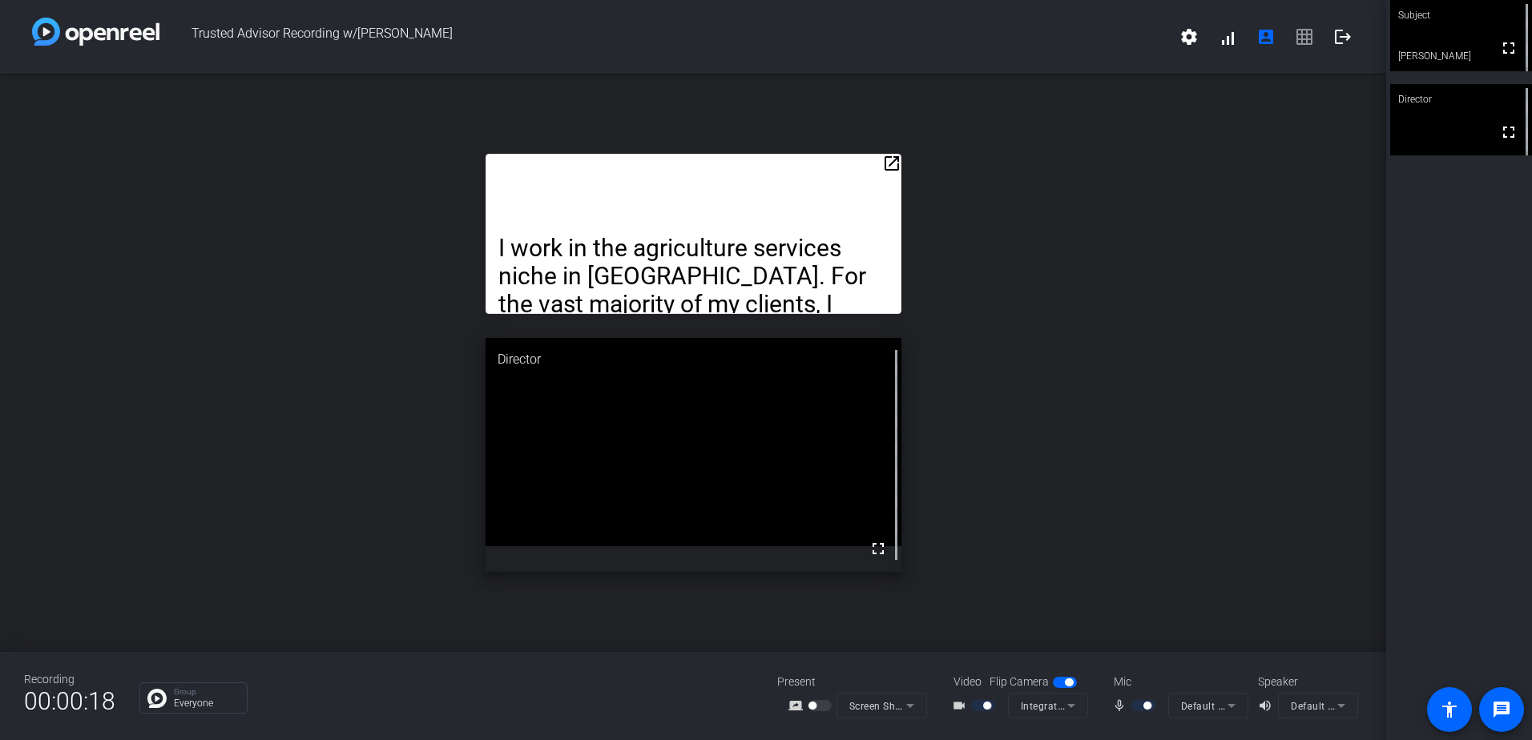
click at [1036, 173] on div "open_in_new I work in the agriculture services niche in [GEOGRAPHIC_DATA]. For …" at bounding box center [693, 363] width 1386 height 579
drag, startPoint x: 891, startPoint y: 163, endPoint x: 885, endPoint y: 123, distance: 40.6
click at [885, 121] on div "open_in_new I work in the agriculture services niche in [GEOGRAPHIC_DATA]. For …" at bounding box center [693, 363] width 1386 height 579
click at [888, 160] on mat-icon "open_in_new" at bounding box center [891, 163] width 19 height 19
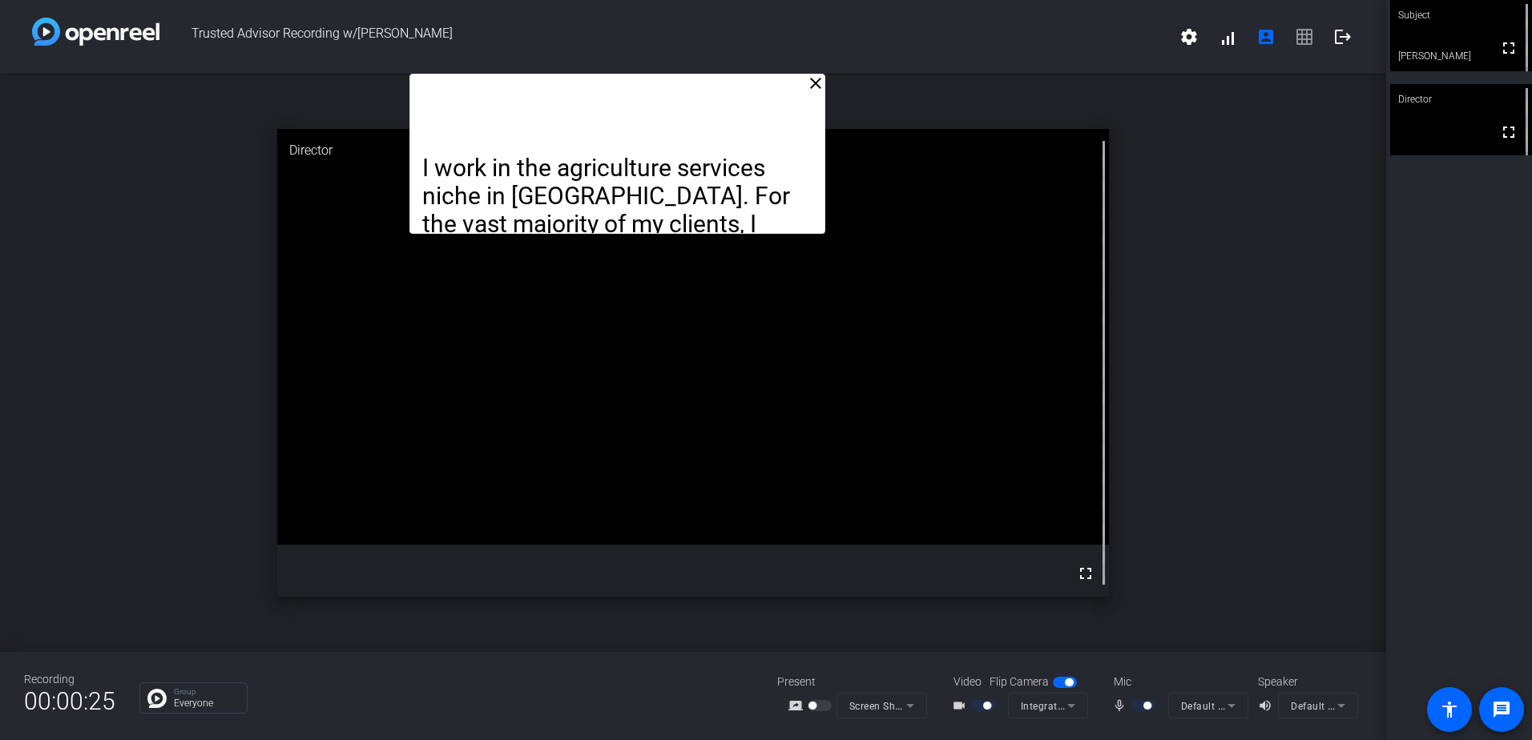
drag, startPoint x: 760, startPoint y: 108, endPoint x: 684, endPoint y: 22, distance: 115.2
click at [684, 22] on div "Trusted Advisor Recording w/[PERSON_NAME] settings signal_cellular_alt account_…" at bounding box center [693, 370] width 1386 height 740
click at [1086, 567] on mat-icon "fullscreen" at bounding box center [1085, 573] width 19 height 19
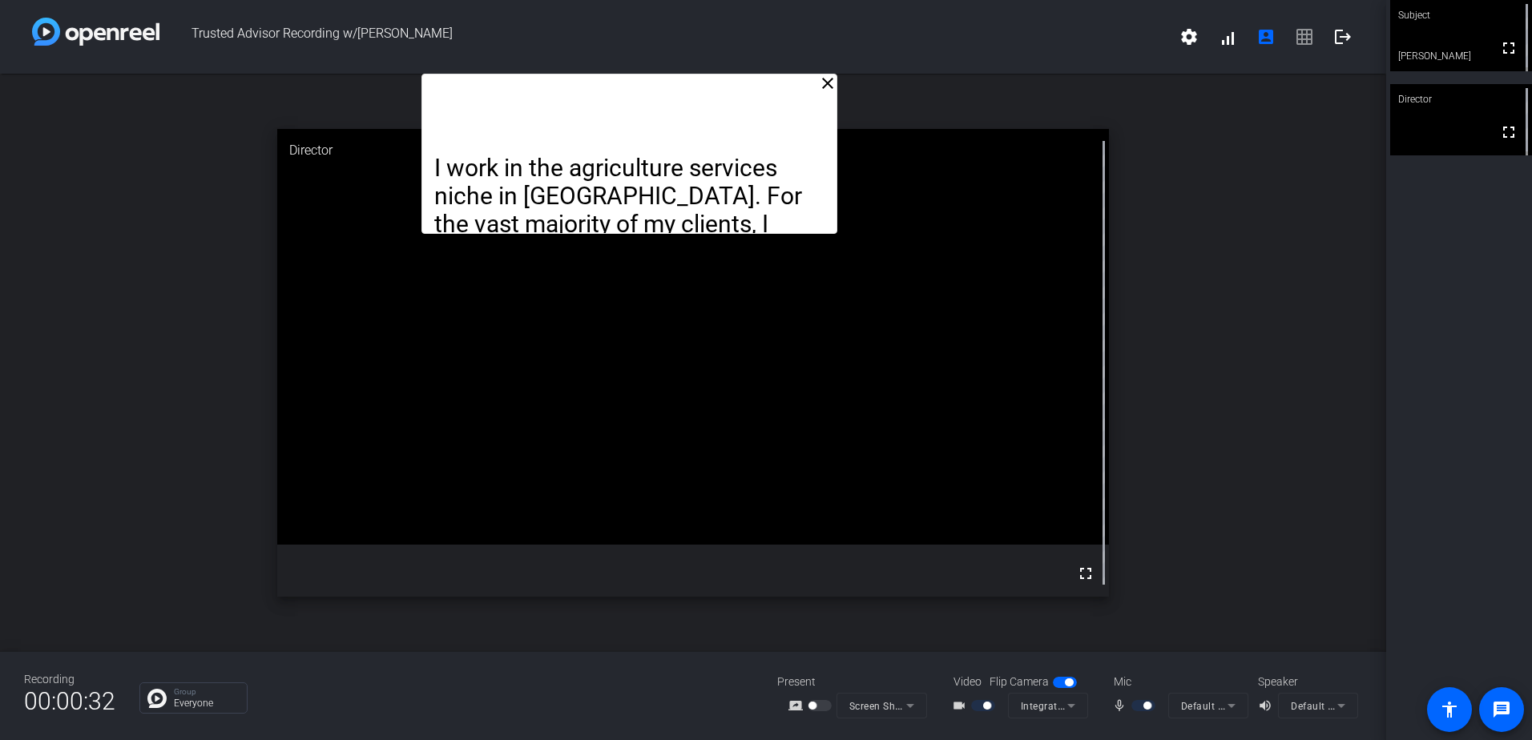
drag, startPoint x: 699, startPoint y: 95, endPoint x: 715, endPoint y: 7, distance: 88.7
click at [715, 7] on div "Trusted Advisor Recording w/[PERSON_NAME] settings signal_cellular_alt account_…" at bounding box center [693, 370] width 1386 height 740
drag, startPoint x: 709, startPoint y: 103, endPoint x: 712, endPoint y: 75, distance: 27.4
click at [712, 75] on div "I work in the agriculture services niche in [GEOGRAPHIC_DATA]. For the vast maj…" at bounding box center [633, 154] width 416 height 160
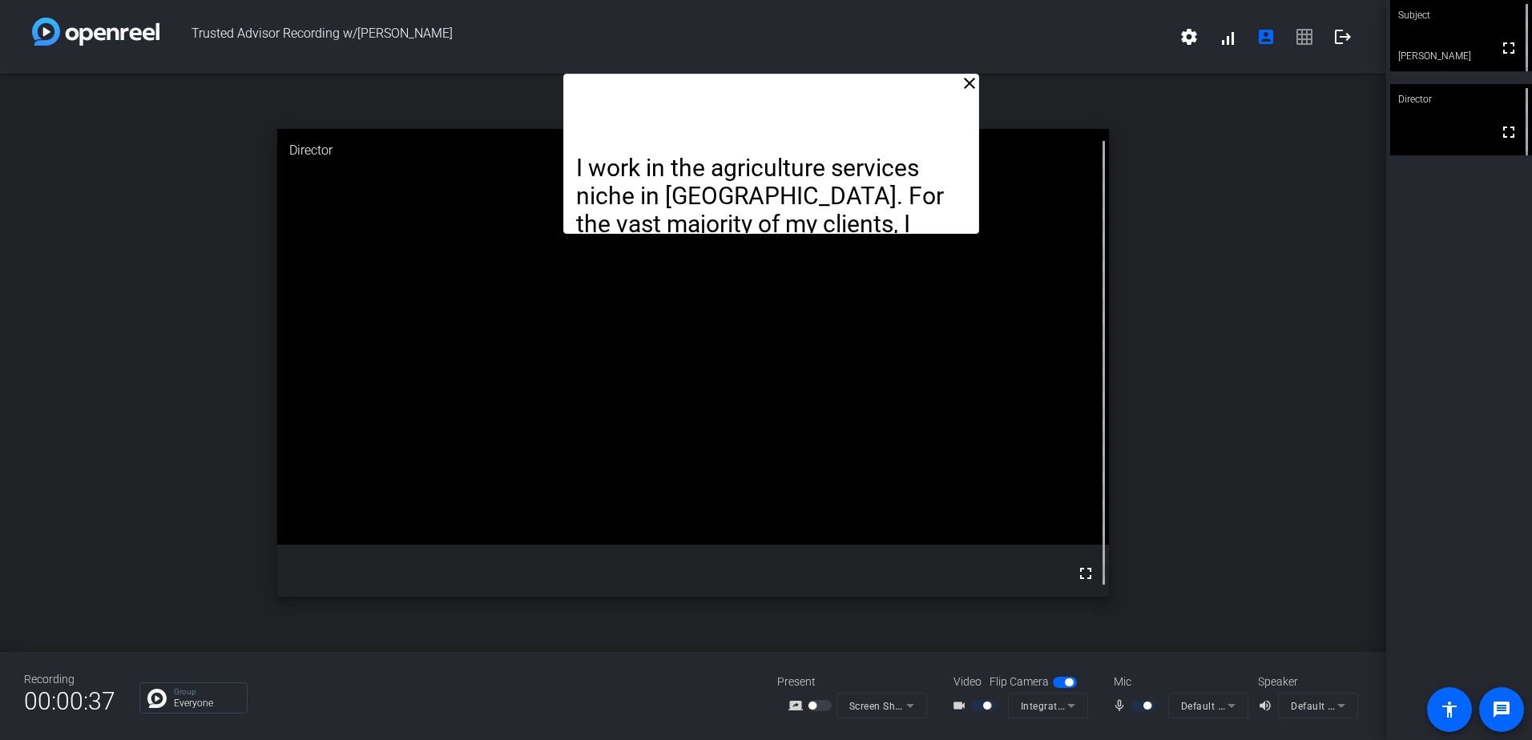
drag, startPoint x: 664, startPoint y: 94, endPoint x: 800, endPoint y: 60, distance: 140.3
click at [800, 60] on div "Trusted Advisor Recording w/[PERSON_NAME] settings signal_cellular_alt account_…" at bounding box center [693, 370] width 1386 height 740
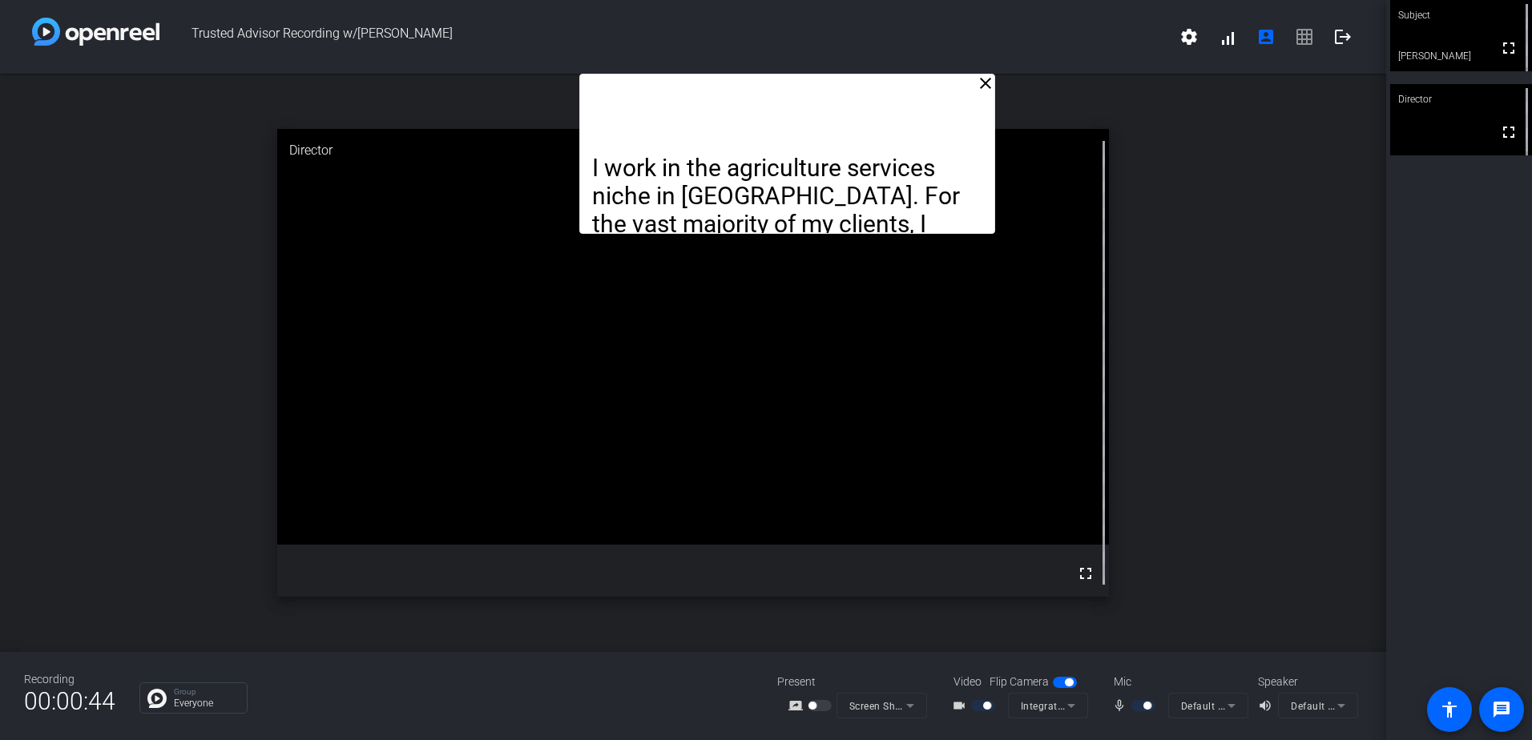
drag, startPoint x: 777, startPoint y: 86, endPoint x: 793, endPoint y: 86, distance: 16.0
click at [793, 86] on div "I work in the agriculture services niche in [GEOGRAPHIC_DATA]. For the vast maj…" at bounding box center [787, 154] width 416 height 160
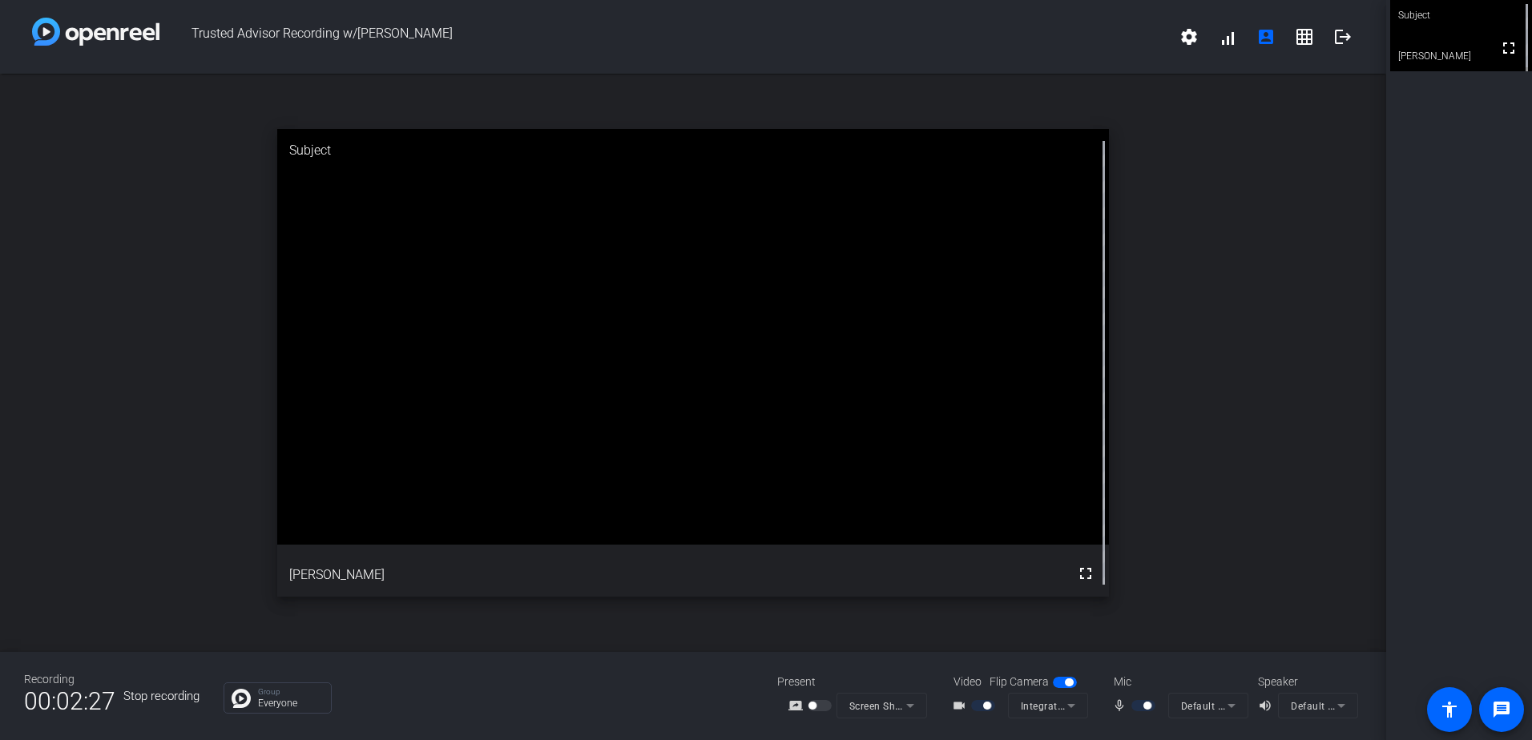
click at [154, 700] on button "Stop recording" at bounding box center [161, 696] width 76 height 50
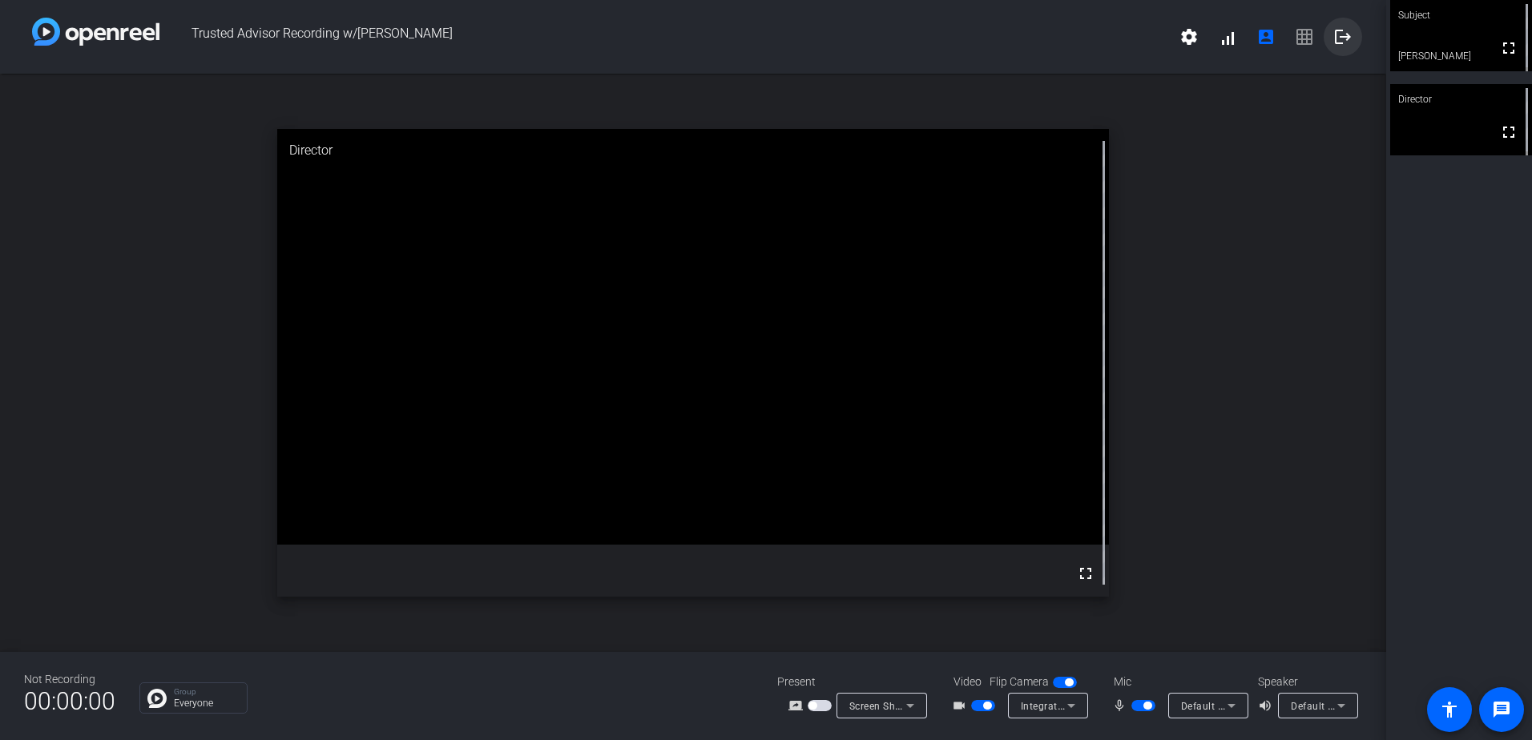
click at [1349, 39] on mat-icon "logout" at bounding box center [1342, 36] width 19 height 19
